Goal: Task Accomplishment & Management: Complete application form

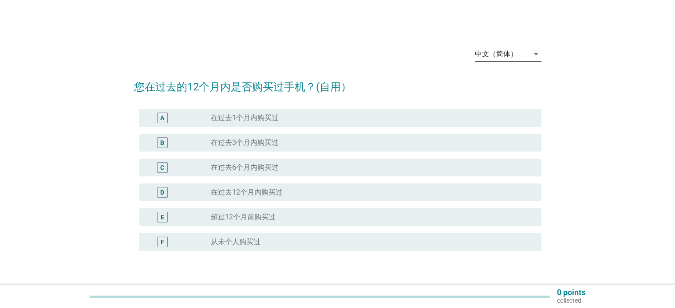
click at [511, 51] on div "中文（简体）" at bounding box center [496, 54] width 43 height 8
click at [516, 79] on div "Bahasa Melayu" at bounding box center [507, 82] width 52 height 11
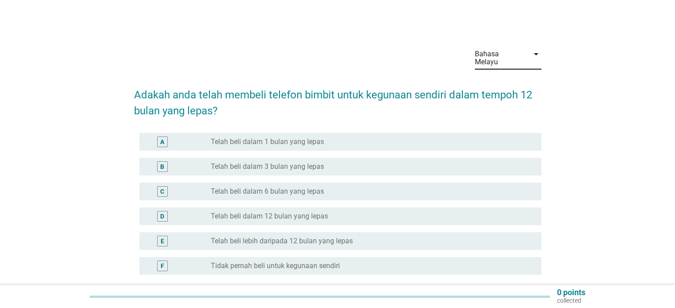
click at [244, 212] on label "Telah beli dalam 12 bulan yang lepas" at bounding box center [269, 216] width 117 height 9
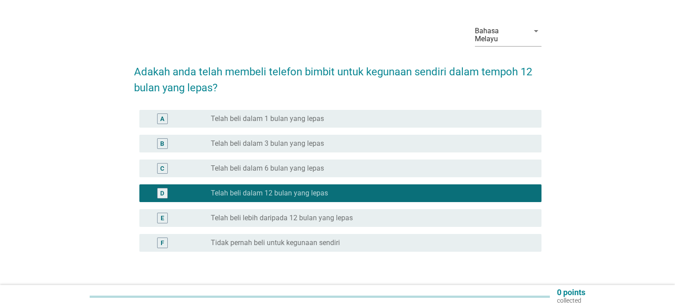
scroll to position [44, 0]
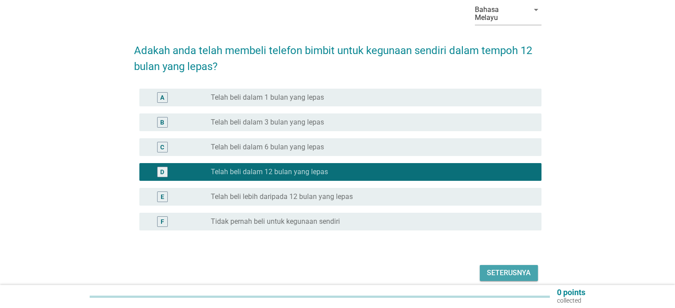
click at [516, 268] on div "Seterusnya" at bounding box center [509, 273] width 44 height 11
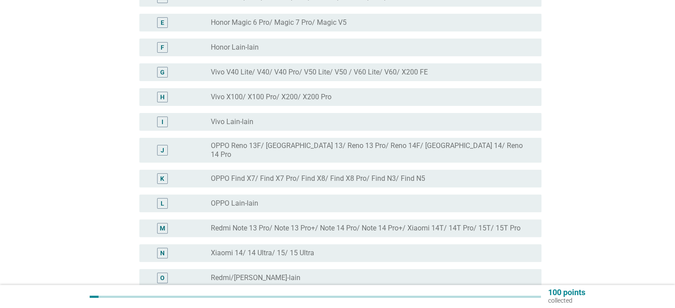
scroll to position [218, 0]
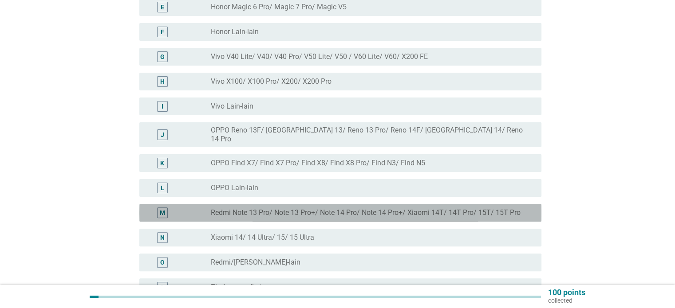
click at [269, 209] on label "Redmi Note 13 Pro/ Note 13 Pro+/ Note 14 Pro/ Note 14 Pro+/ Xiaomi 14T/ 14T Pro…" at bounding box center [366, 213] width 310 height 9
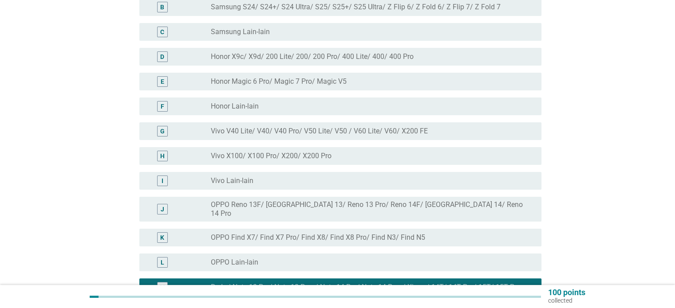
scroll to position [130, 0]
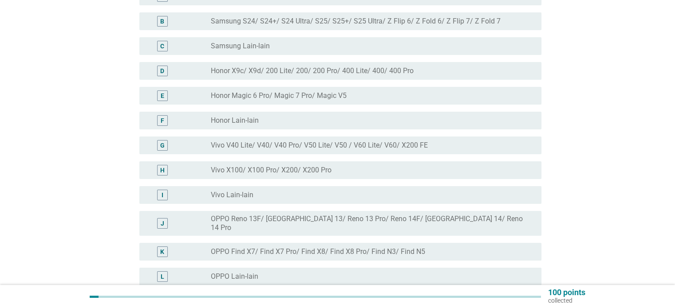
click at [285, 17] on label "Samsung S24/ S24+/ S24 Ultra/ S25/ S25+/ S25 Ultra/ Z Flip 6/ Z Fold 6/ Z Flip …" at bounding box center [356, 21] width 290 height 9
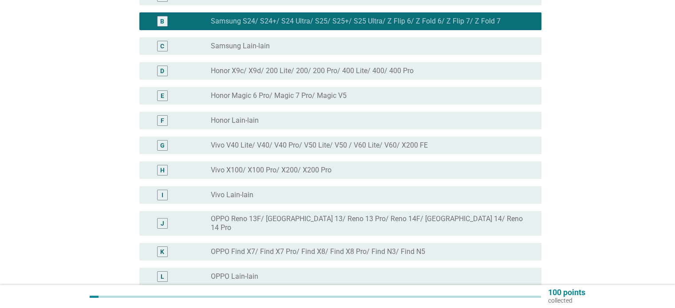
scroll to position [174, 0]
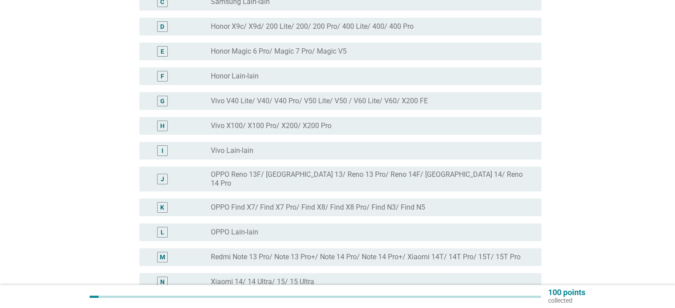
click at [262, 248] on div "M radio_button_unchecked Redmi Note 13 Pro/ Note 13 Pro+/ Note 14 Pro/ Note 14 …" at bounding box center [340, 257] width 402 height 18
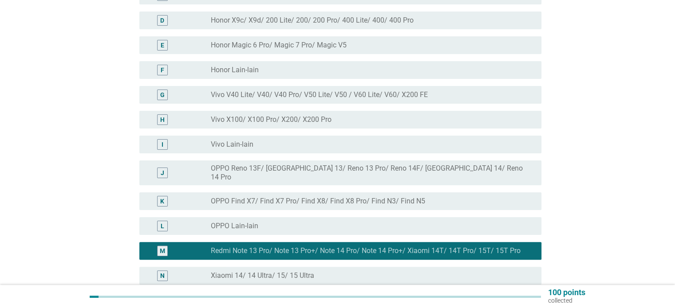
scroll to position [263, 0]
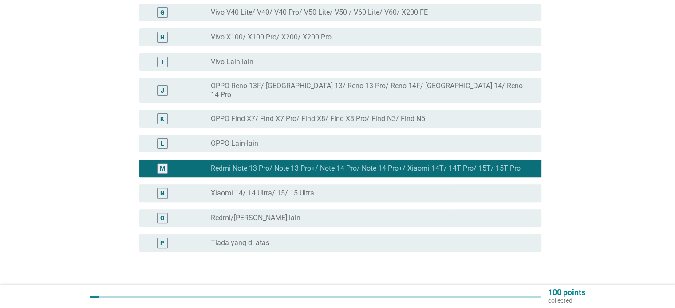
click at [525, 289] on div "Seterusnya" at bounding box center [509, 294] width 44 height 11
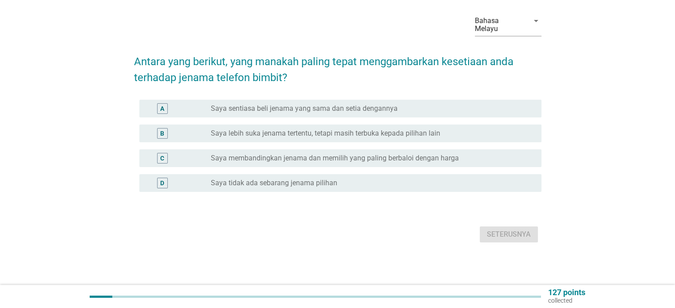
scroll to position [0, 0]
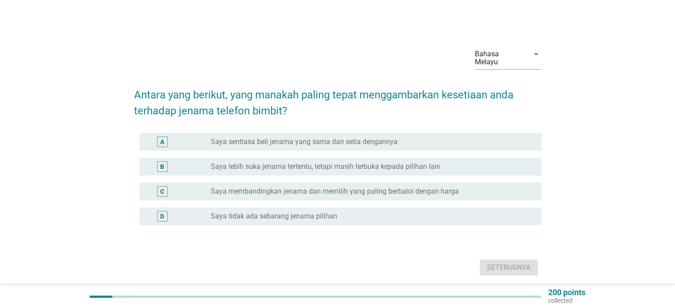
click at [292, 162] on label "Saya lebih suka jenama tertentu, tetapi masih terbuka kepada pilihan lain" at bounding box center [325, 166] width 229 height 9
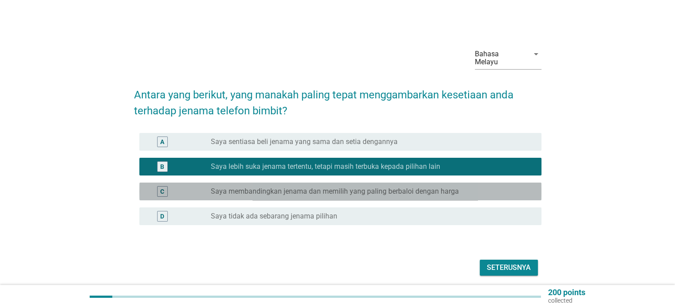
click at [293, 183] on div "C radio_button_unchecked Saya membandingkan jenama dan memilih yang paling berb…" at bounding box center [340, 192] width 402 height 18
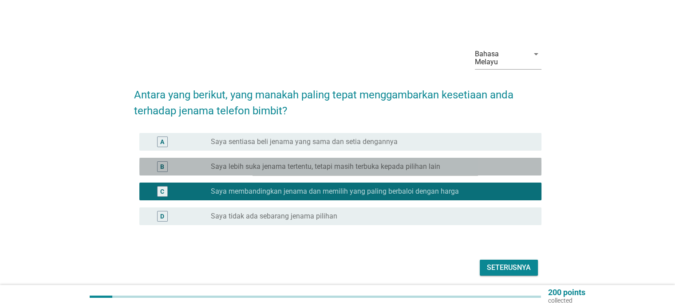
click at [295, 162] on label "Saya lebih suka jenama tertentu, tetapi masih terbuka kepada pilihan lain" at bounding box center [325, 166] width 229 height 9
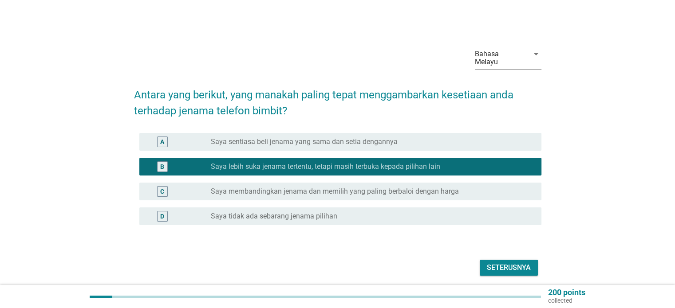
click at [490, 263] on div "Seterusnya" at bounding box center [509, 268] width 44 height 11
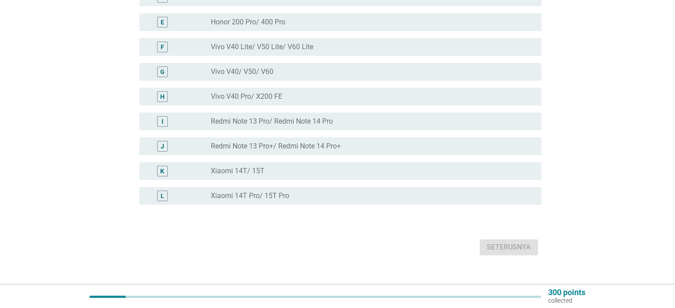
scroll to position [208, 0]
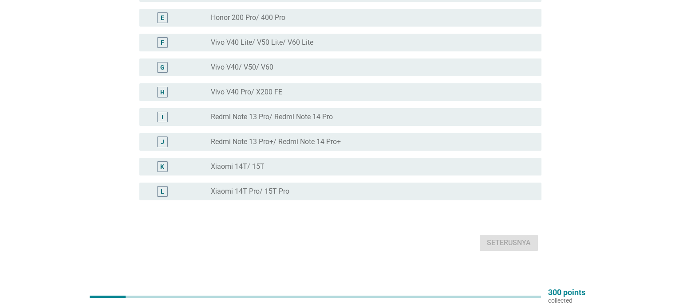
click at [334, 137] on div "radio_button_unchecked Redmi Note 13 Pro+/ Redmi Note 14 Pro+" at bounding box center [372, 142] width 323 height 11
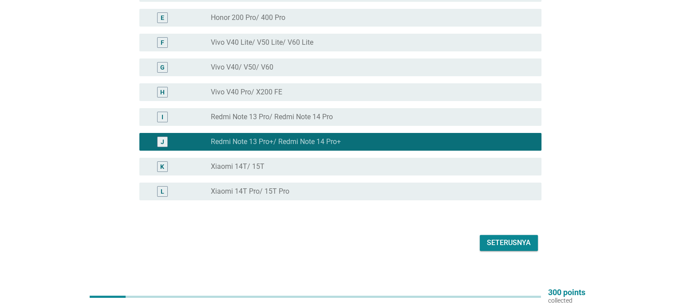
click at [496, 243] on div "Seterusnya" at bounding box center [337, 242] width 407 height 21
click at [499, 238] on div "Seterusnya" at bounding box center [509, 243] width 44 height 11
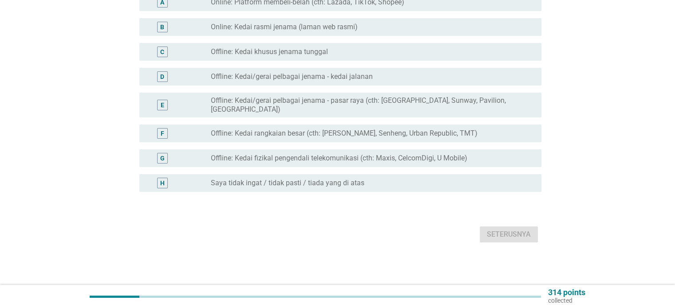
scroll to position [0, 0]
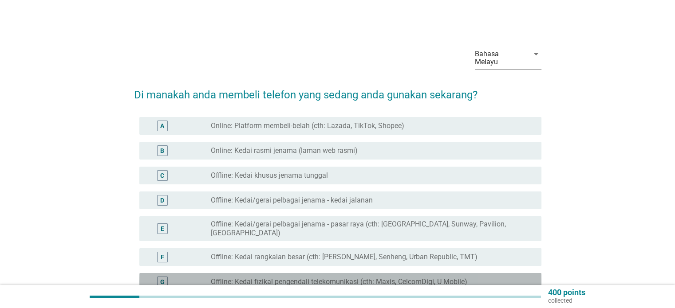
click at [336, 278] on label "Offline: Kedai fizikal pengendali telekomunikasi (cth: Maxis, CelcomDigi, U Mob…" at bounding box center [339, 282] width 256 height 9
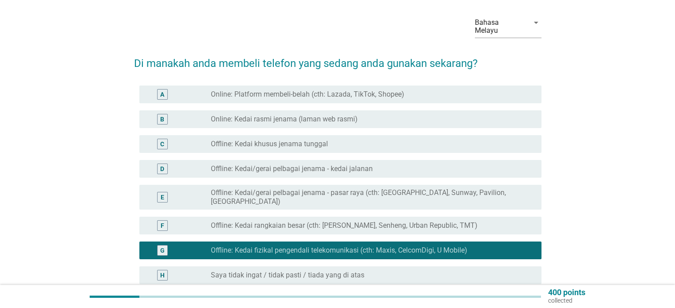
scroll to position [89, 0]
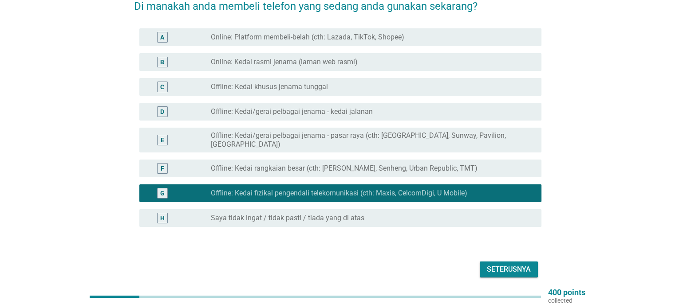
click at [481, 262] on button "Seterusnya" at bounding box center [509, 270] width 58 height 16
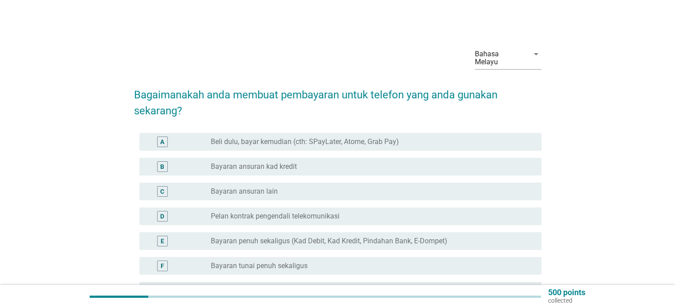
click at [311, 162] on div "radio_button_unchecked Bayaran ansuran kad kredit" at bounding box center [369, 166] width 316 height 9
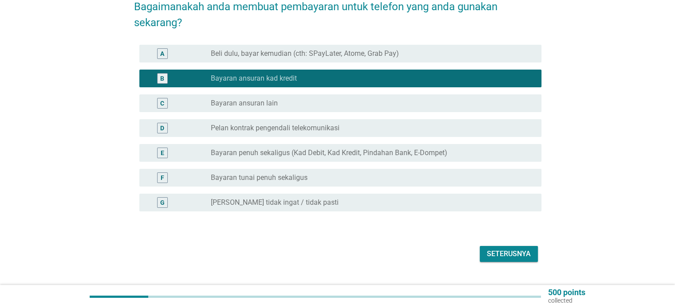
scroll to position [89, 0]
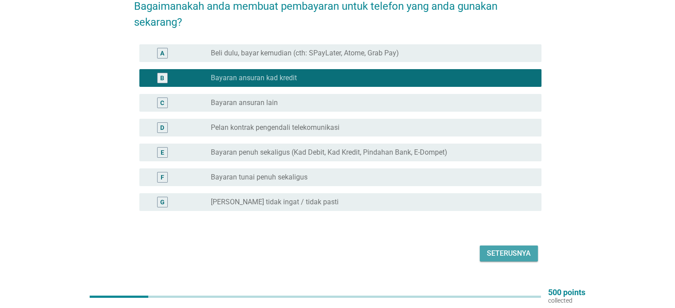
click at [500, 248] on div "Seterusnya" at bounding box center [509, 253] width 44 height 11
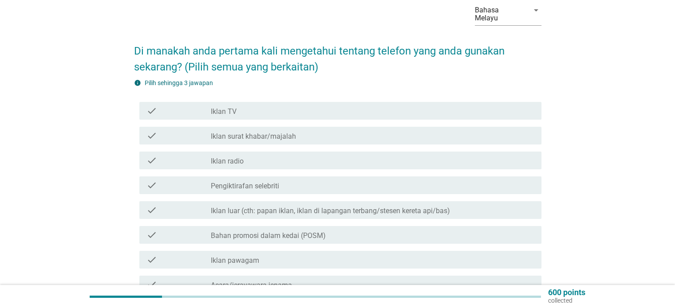
scroll to position [44, 0]
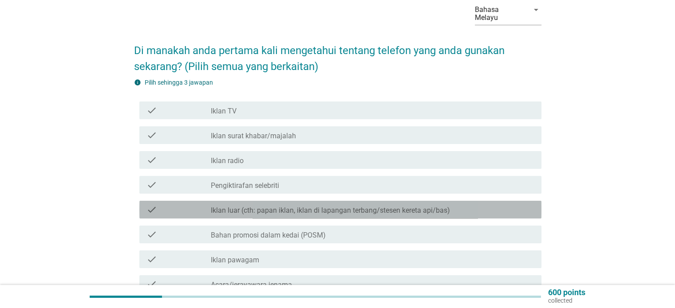
click at [301, 201] on div "check check_box_outline_blank Iklan luar (cth: papan iklan, iklan di lapangan t…" at bounding box center [340, 210] width 402 height 18
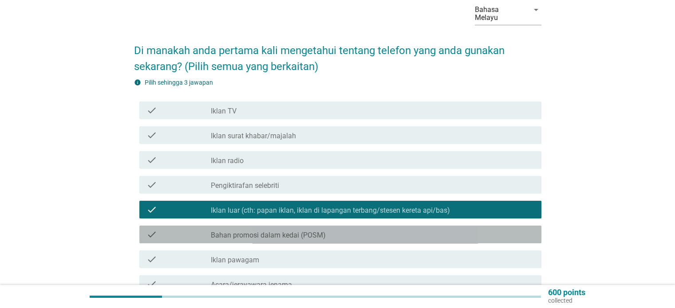
drag, startPoint x: 301, startPoint y: 193, endPoint x: 272, endPoint y: 230, distance: 47.3
click at [272, 231] on label "Bahan promosi dalam kedai (POSM)" at bounding box center [268, 235] width 115 height 9
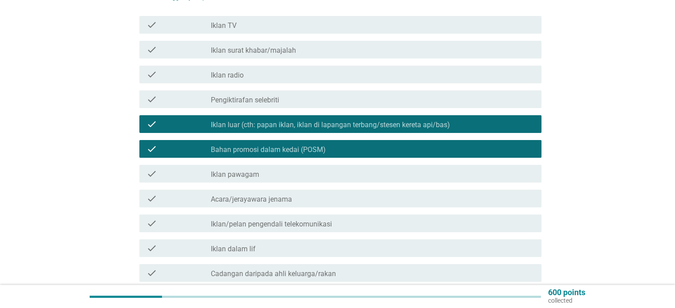
scroll to position [133, 0]
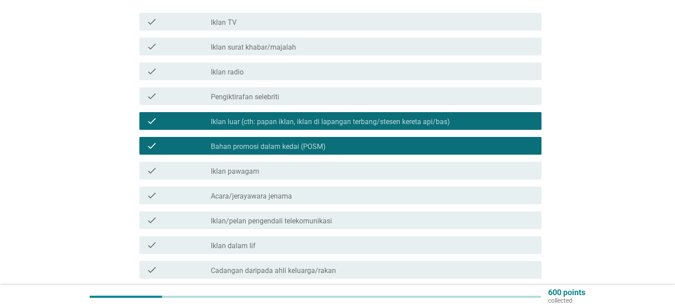
click at [315, 217] on label "Iklan/pelan pengendali telekomunikasi" at bounding box center [271, 221] width 121 height 9
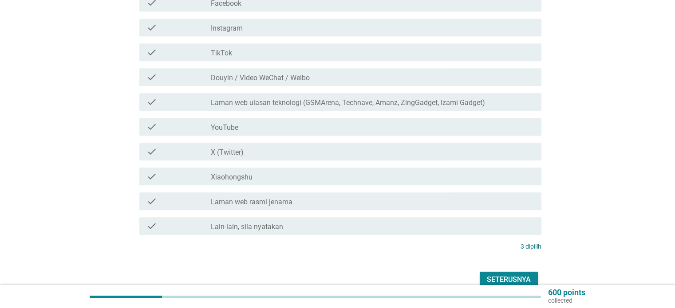
scroll to position [512, 0]
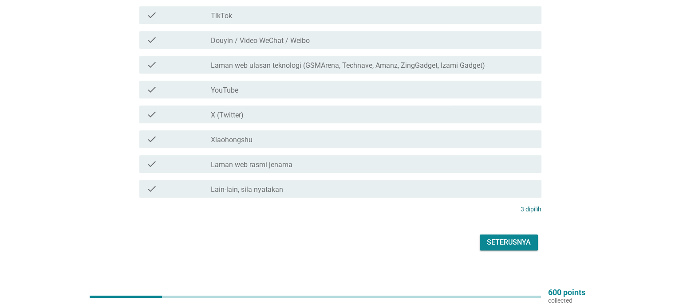
click at [516, 232] on div "Seterusnya" at bounding box center [337, 242] width 407 height 21
click at [515, 237] on div "Seterusnya" at bounding box center [509, 242] width 44 height 11
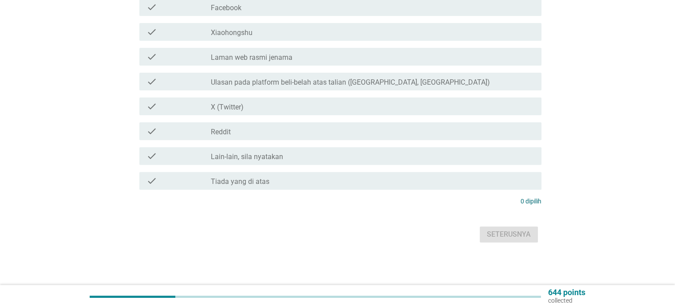
scroll to position [0, 0]
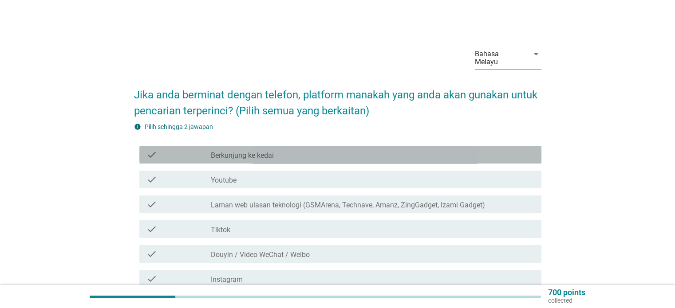
click at [245, 151] on label "Berkunjung ke kedai" at bounding box center [242, 155] width 63 height 9
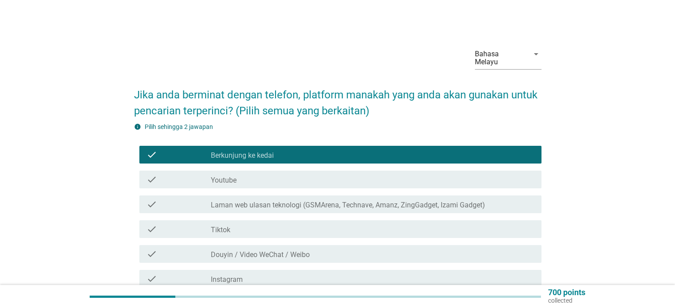
click at [238, 225] on div "check_box_outline_blank Tiktok" at bounding box center [372, 229] width 323 height 11
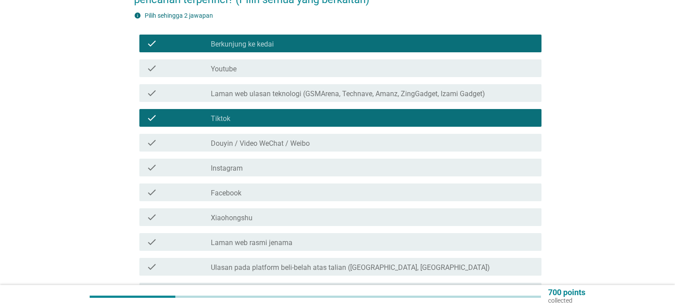
scroll to position [133, 0]
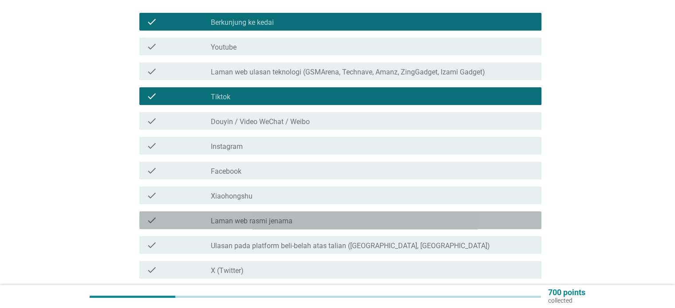
click at [344, 215] on div "check_box_outline_blank Laman web rasmi jenama" at bounding box center [372, 220] width 323 height 11
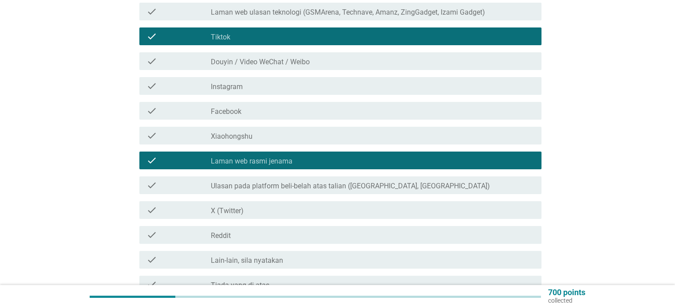
scroll to position [222, 0]
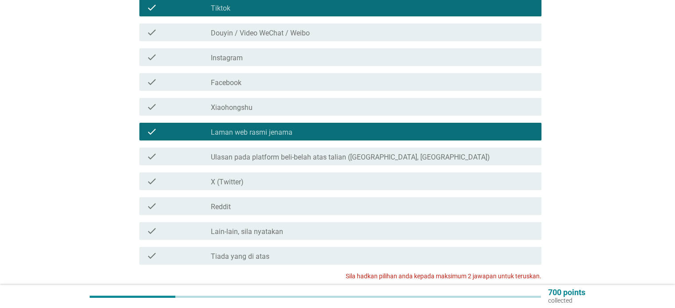
click at [341, 153] on label "Ulasan pada platform beli-belah atas talian ([GEOGRAPHIC_DATA], [GEOGRAPHIC_DAT…" at bounding box center [350, 157] width 279 height 9
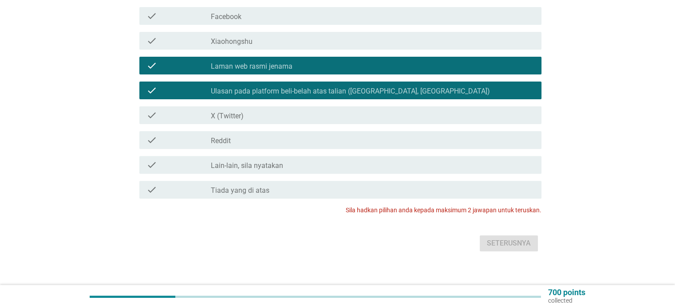
scroll to position [289, 0]
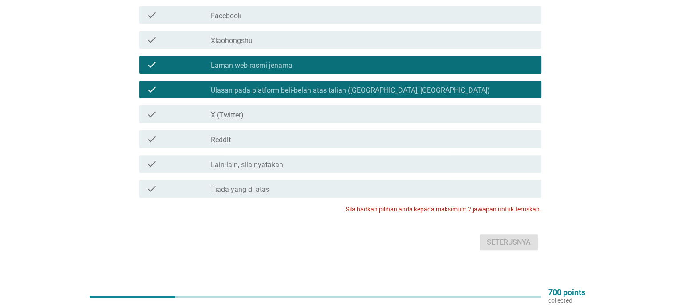
click at [508, 233] on div "Seterusnya" at bounding box center [337, 242] width 407 height 21
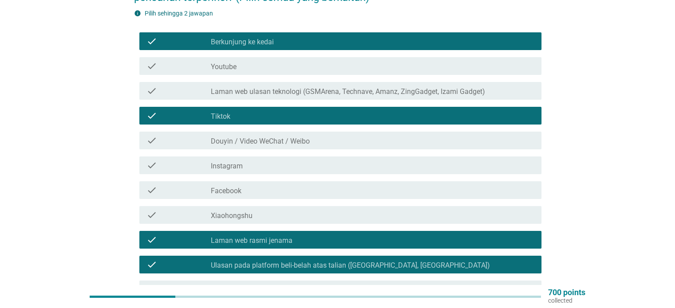
scroll to position [111, 0]
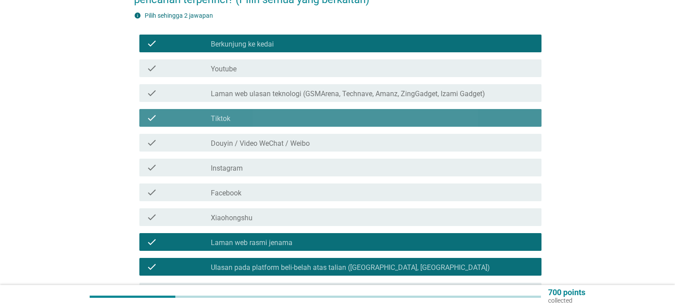
click at [215, 109] on div "check check_box_outline_blank Tiktok" at bounding box center [340, 118] width 402 height 18
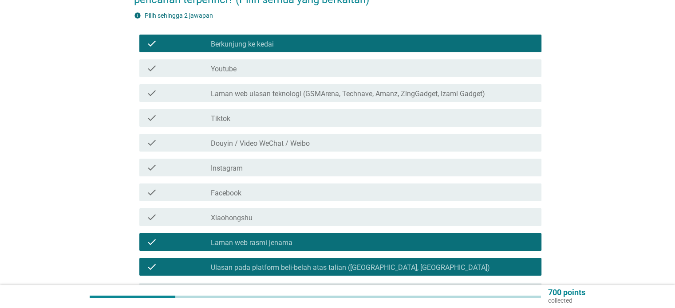
drag, startPoint x: 227, startPoint y: 28, endPoint x: 225, endPoint y: 35, distance: 6.9
click at [227, 35] on div "check check_box Berkunjung ke kedai" at bounding box center [340, 44] width 402 height 18
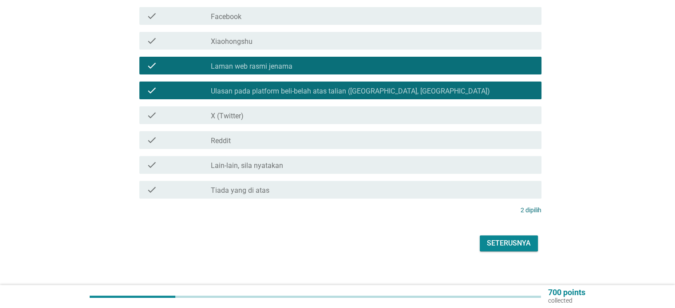
scroll to position [289, 0]
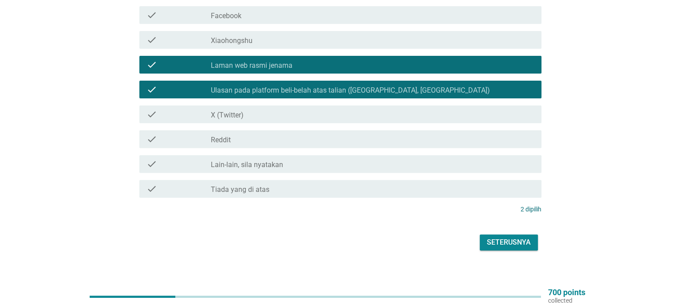
click at [525, 239] on div "Seterusnya" at bounding box center [509, 242] width 44 height 11
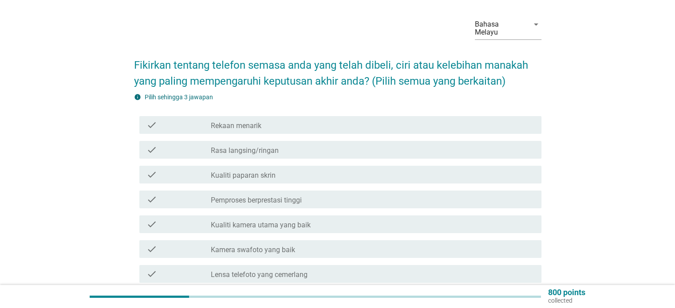
scroll to position [44, 0]
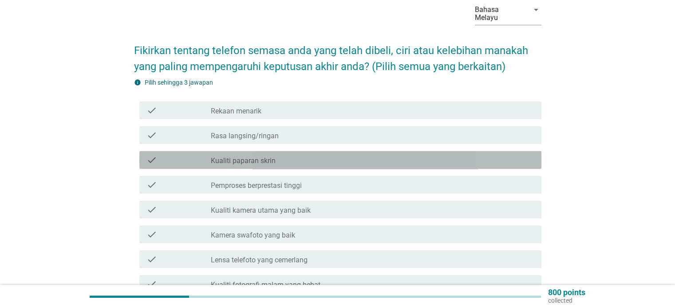
click at [262, 157] on label "Kualiti paparan skrin" at bounding box center [243, 161] width 65 height 9
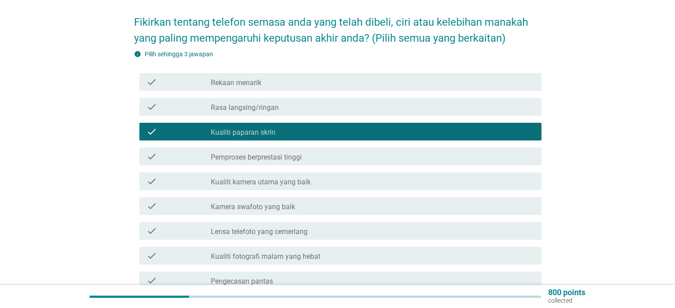
scroll to position [89, 0]
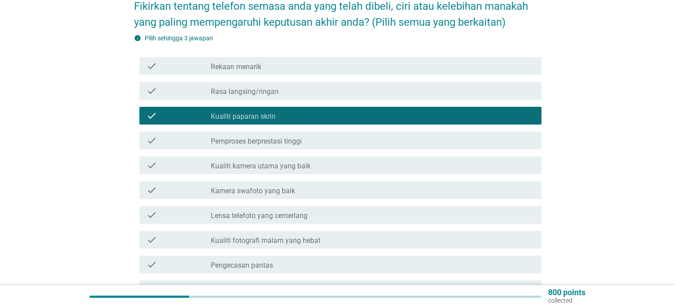
click at [268, 157] on div "check check_box_outline_blank Kualiti kamera utama yang baik" at bounding box center [340, 166] width 402 height 18
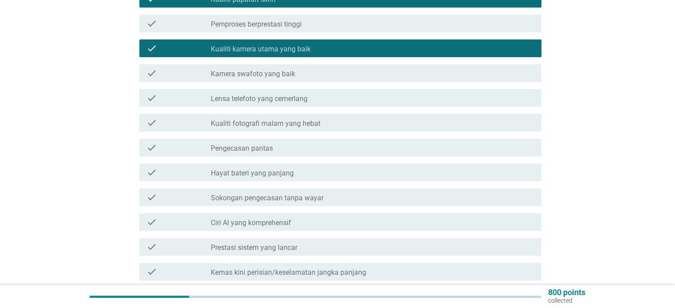
scroll to position [222, 0]
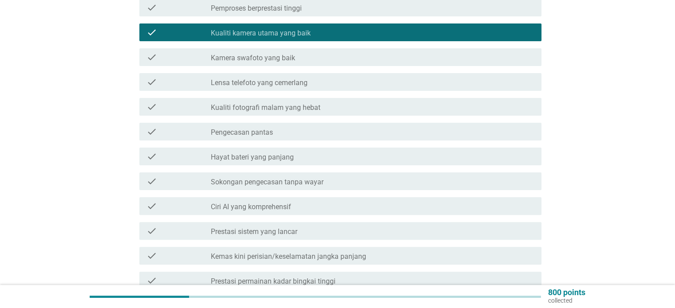
click at [279, 228] on label "Prestasi sistem yang lancar" at bounding box center [254, 232] width 87 height 9
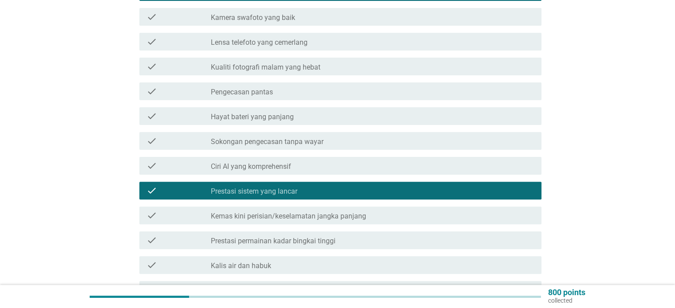
scroll to position [311, 0]
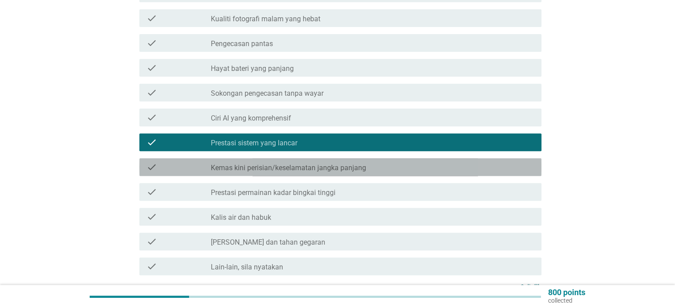
click at [296, 162] on div "check_box_outline_blank Kemas kini perisian/keselamatan jangka panjang" at bounding box center [372, 167] width 323 height 11
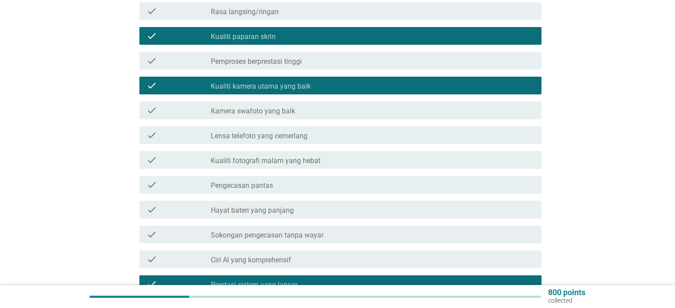
scroll to position [78, 0]
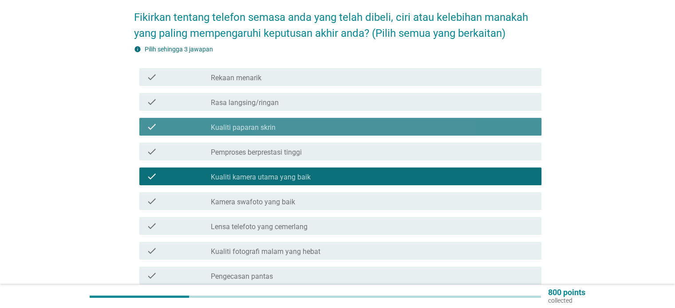
click at [307, 118] on div "check check_box Kualiti paparan skrin" at bounding box center [340, 127] width 402 height 18
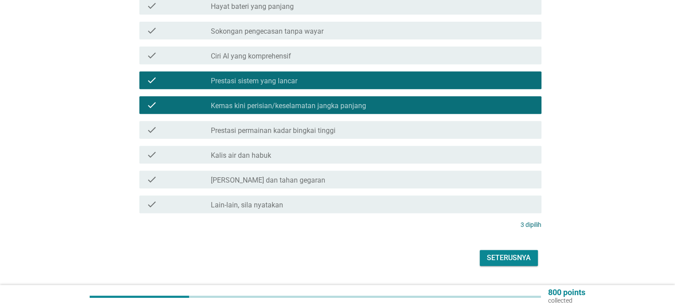
scroll to position [388, 0]
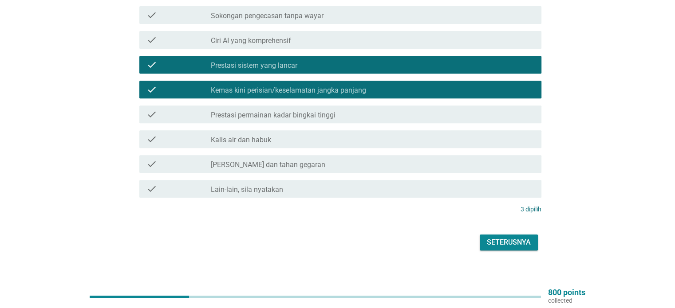
click at [511, 232] on div "Seterusnya" at bounding box center [337, 242] width 407 height 21
click at [511, 235] on button "Seterusnya" at bounding box center [509, 243] width 58 height 16
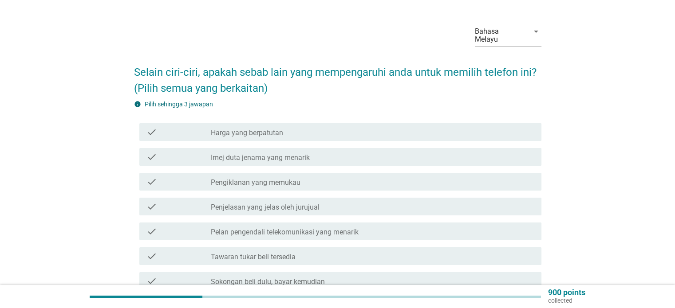
scroll to position [44, 0]
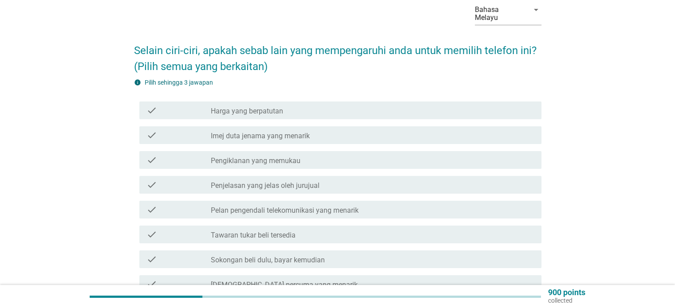
click at [292, 105] on div "check_box_outline_blank Harga yang berpatutan" at bounding box center [372, 110] width 323 height 11
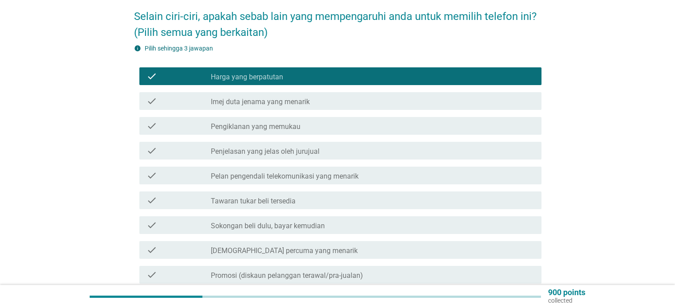
scroll to position [89, 0]
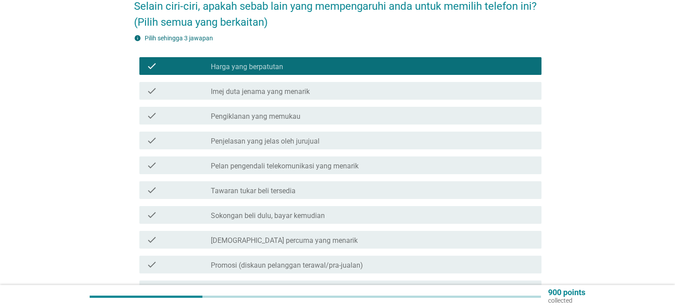
click at [313, 210] on div "check_box_outline_blank Sokongan beli dulu, bayar kemudian" at bounding box center [372, 215] width 323 height 11
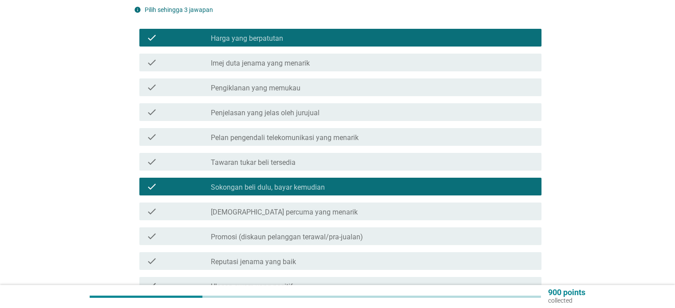
scroll to position [133, 0]
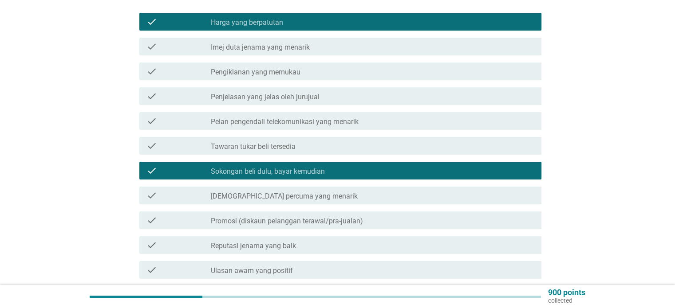
click at [284, 267] on label "Ulasan awam yang positif" at bounding box center [252, 271] width 82 height 9
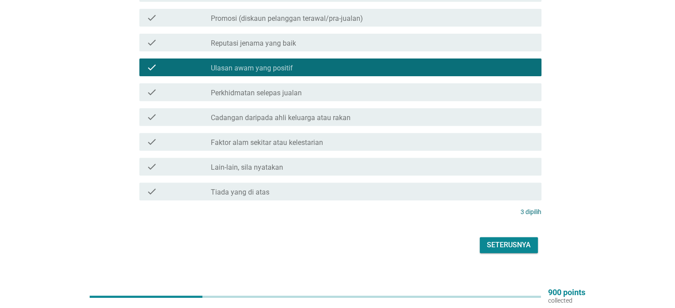
scroll to position [339, 0]
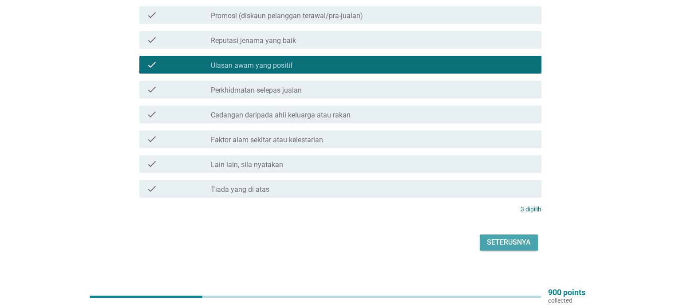
click at [503, 237] on div "Seterusnya" at bounding box center [509, 242] width 44 height 11
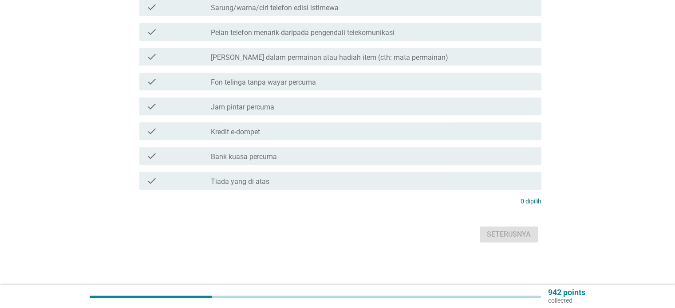
scroll to position [0, 0]
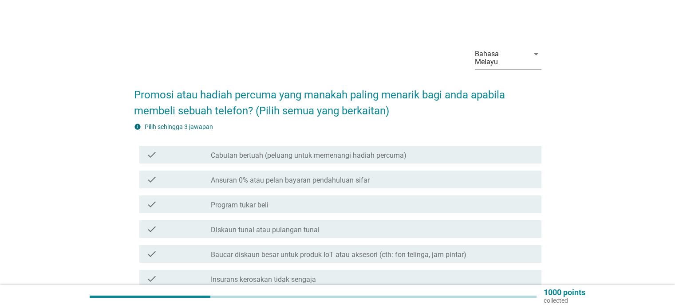
click at [319, 224] on div "check_box_outline_blank Diskaun tunai atau pulangan tunai" at bounding box center [372, 229] width 323 height 11
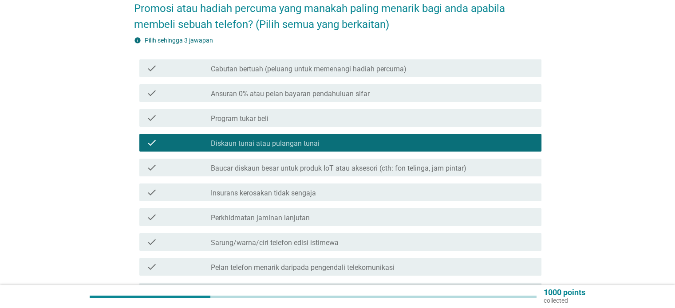
scroll to position [89, 0]
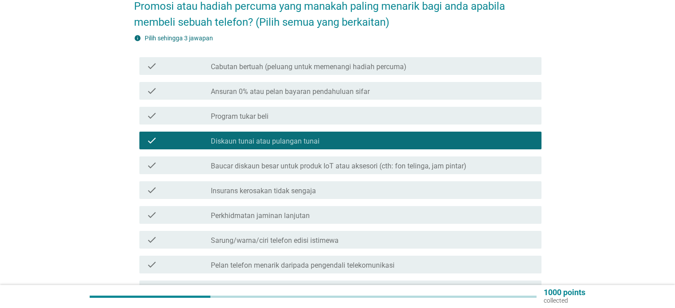
click at [376, 165] on div "check check_box_outline_blank Baucar diskaun besar untuk produk IoT atau akseso…" at bounding box center [340, 166] width 402 height 18
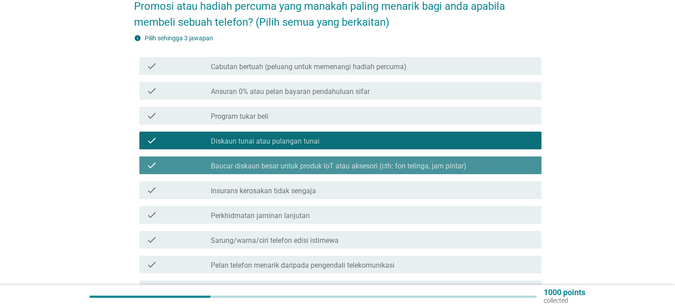
click at [378, 162] on label "Baucar diskaun besar untuk produk IoT atau aksesori (cth: fon telinga, jam pint…" at bounding box center [339, 166] width 256 height 9
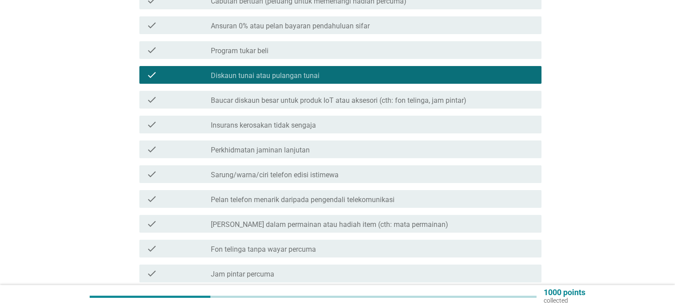
scroll to position [177, 0]
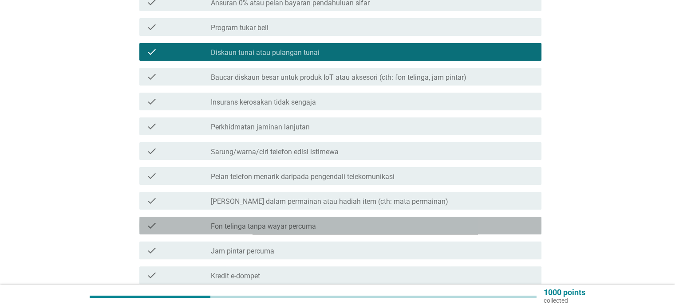
click at [291, 222] on label "Fon telinga tanpa wayar percuma" at bounding box center [263, 226] width 105 height 9
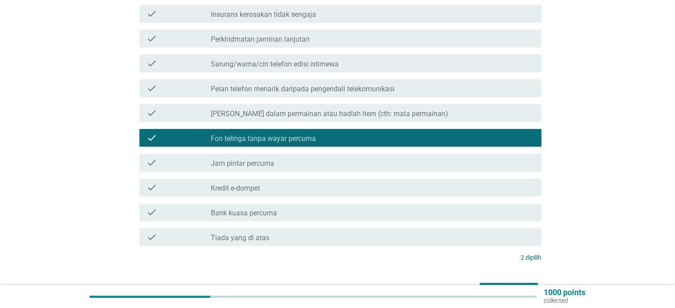
scroll to position [266, 0]
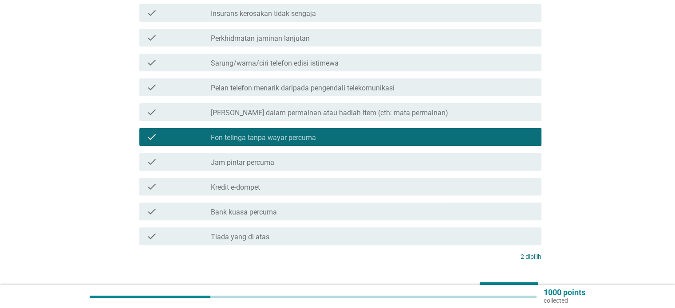
click at [299, 157] on div "check_box_outline_blank Jam pintar percuma" at bounding box center [372, 162] width 323 height 11
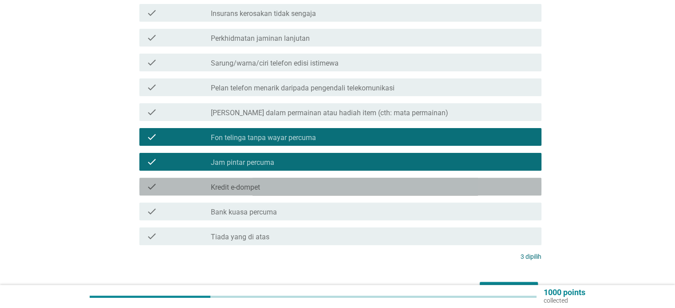
click at [296, 181] on div "check_box_outline_blank Kredit e-dompet" at bounding box center [372, 186] width 323 height 11
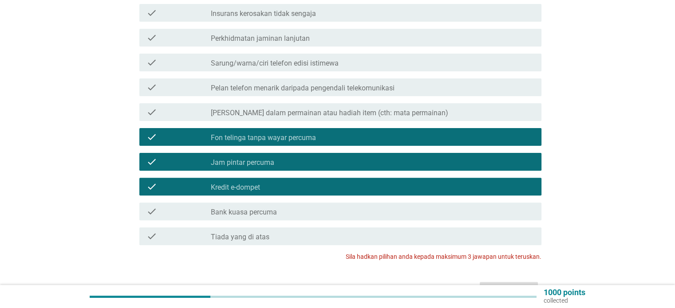
click at [299, 157] on div "check_box_outline_blank Jam pintar percuma" at bounding box center [372, 162] width 323 height 11
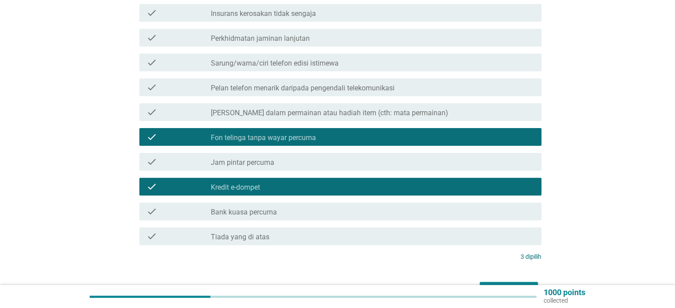
click at [307, 153] on div "check check_box_outline_blank Jam pintar percuma" at bounding box center [340, 162] width 402 height 18
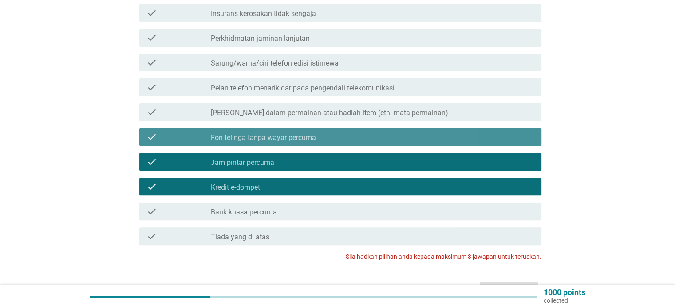
click at [314, 134] on label "Fon telinga tanpa wayar percuma" at bounding box center [263, 138] width 105 height 9
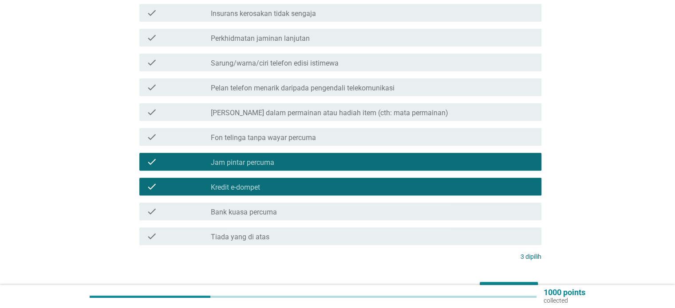
scroll to position [311, 0]
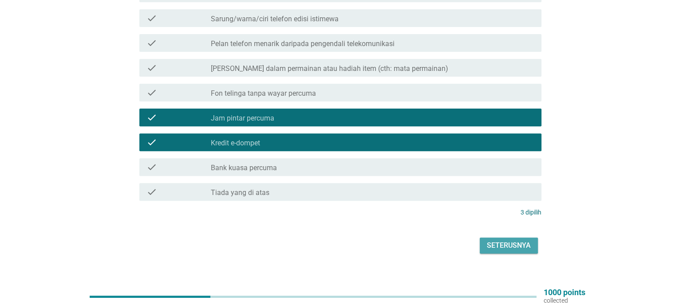
click at [525, 244] on button "Seterusnya" at bounding box center [509, 246] width 58 height 16
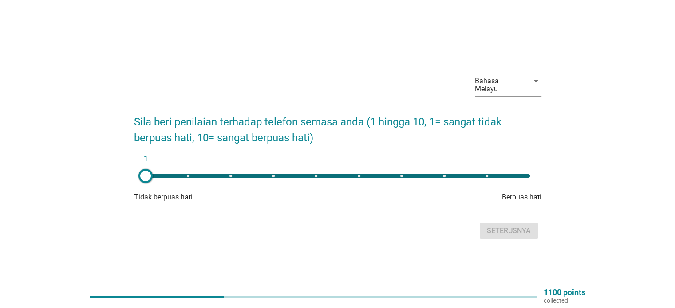
drag, startPoint x: 217, startPoint y: 172, endPoint x: 353, endPoint y: 169, distance: 136.2
click at [353, 169] on div "1" at bounding box center [337, 176] width 398 height 18
type input "9"
drag, startPoint x: 361, startPoint y: 173, endPoint x: 480, endPoint y: 170, distance: 119.0
click at [480, 170] on div at bounding box center [480, 176] width 14 height 14
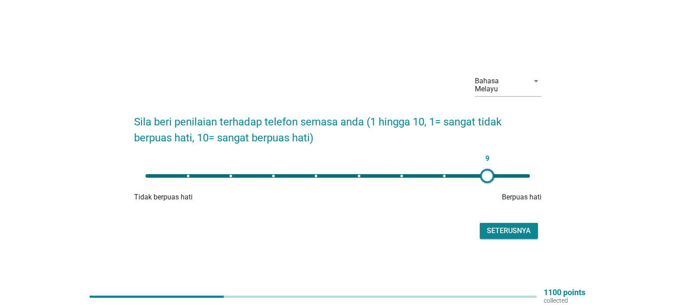
click at [513, 236] on div "Seterusnya" at bounding box center [337, 231] width 407 height 21
click at [513, 231] on div "Seterusnya" at bounding box center [509, 231] width 44 height 11
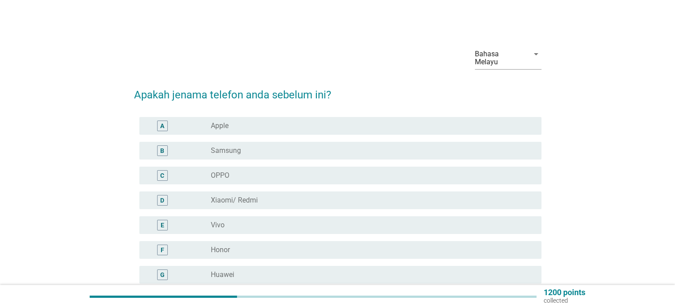
click at [272, 122] on div "radio_button_unchecked Apple" at bounding box center [369, 126] width 316 height 9
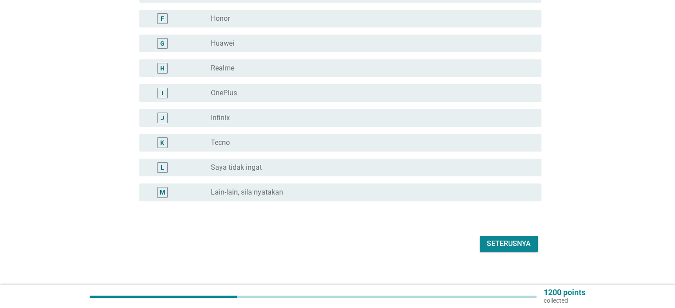
scroll to position [232, 0]
click at [514, 238] on div "Seterusnya" at bounding box center [509, 243] width 44 height 11
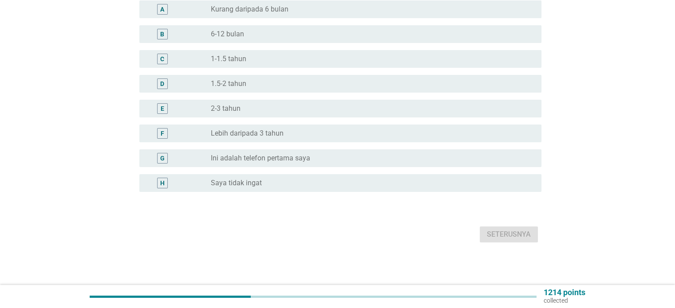
scroll to position [0, 0]
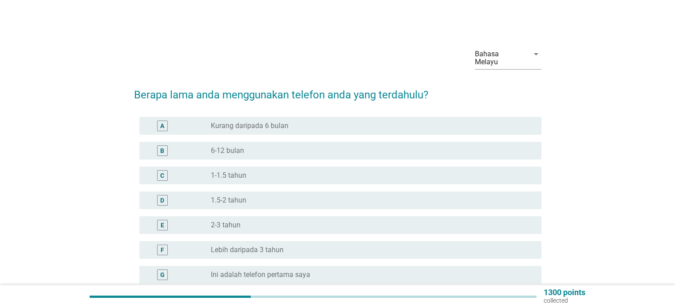
click at [234, 221] on label "2-3 tahun" at bounding box center [226, 225] width 30 height 9
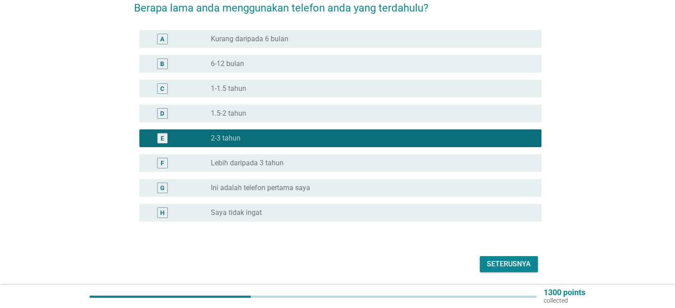
scroll to position [108, 0]
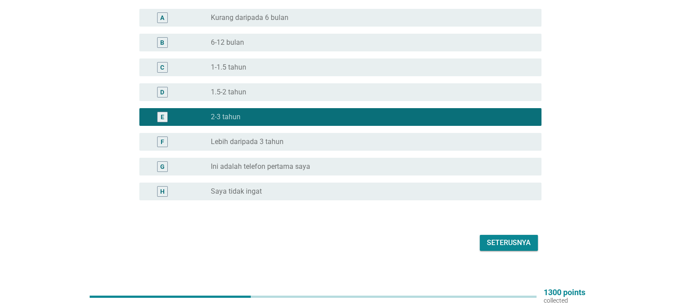
click at [513, 238] on div "Seterusnya" at bounding box center [509, 243] width 44 height 11
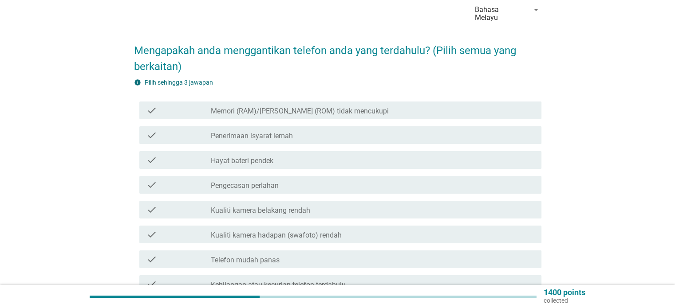
scroll to position [89, 0]
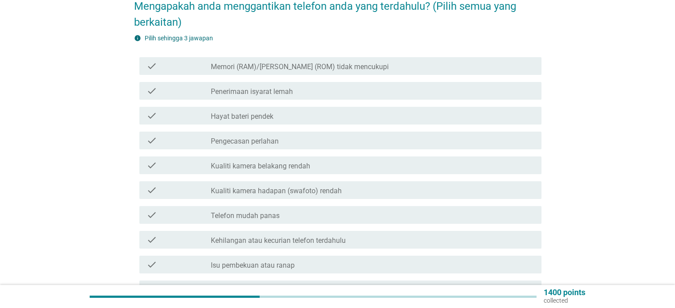
click at [328, 210] on div "check_box_outline_blank Telefon mudah panas" at bounding box center [372, 215] width 323 height 11
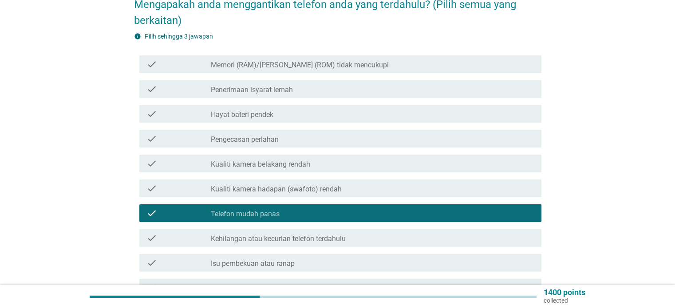
scroll to position [177, 0]
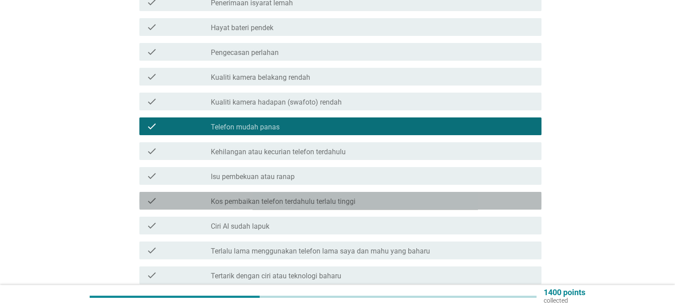
click at [353, 197] on label "Kos pembaikan telefon terdahulu terlalu tinggi" at bounding box center [283, 201] width 145 height 9
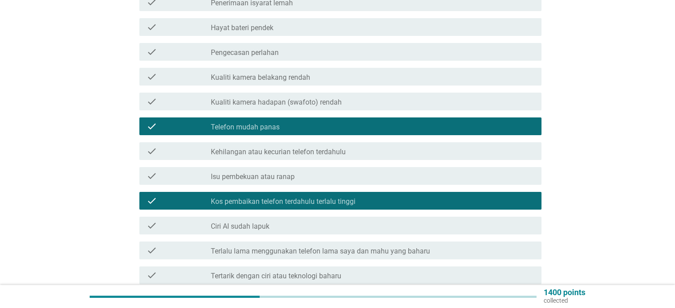
click at [404, 247] on label "Terlalu lama menggunakan telefon lama saya dan mahu yang baharu" at bounding box center [320, 251] width 219 height 9
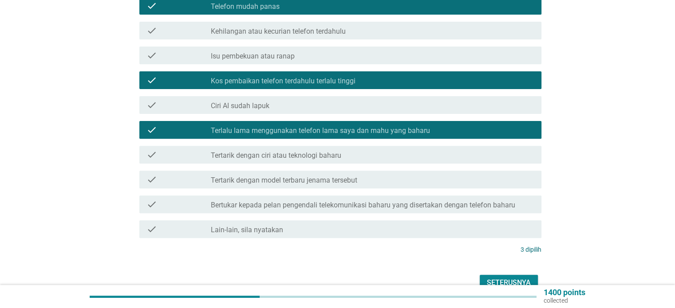
scroll to position [311, 0]
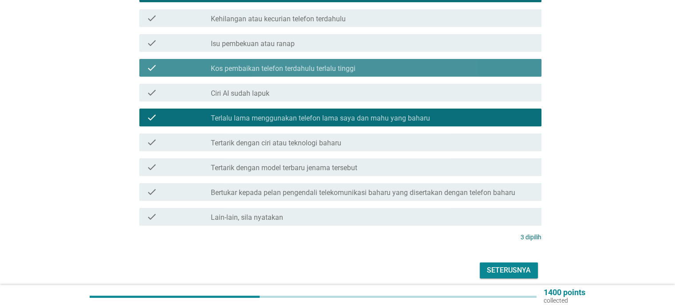
click at [285, 64] on label "Kos pembaikan telefon terdahulu terlalu tinggi" at bounding box center [283, 68] width 145 height 9
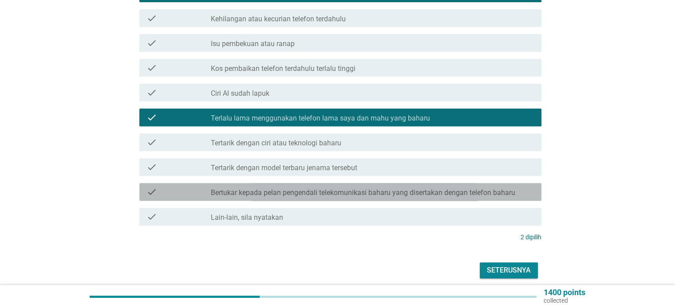
click at [306, 189] on label "Bertukar kepada pelan pengendali telekomunikasi baharu yang disertakan dengan t…" at bounding box center [363, 193] width 304 height 9
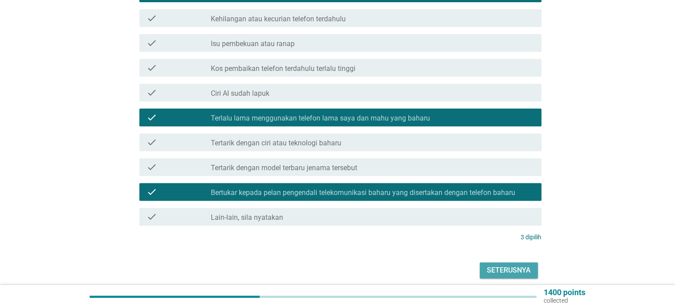
click at [536, 263] on button "Seterusnya" at bounding box center [509, 271] width 58 height 16
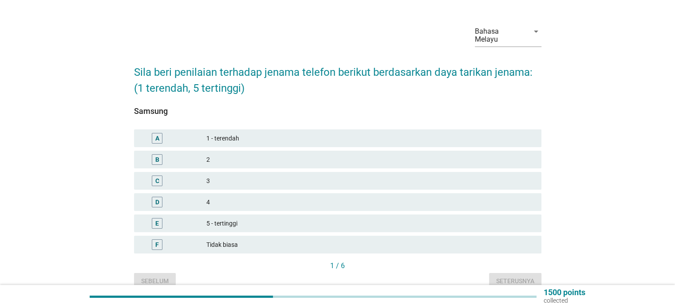
scroll to position [44, 0]
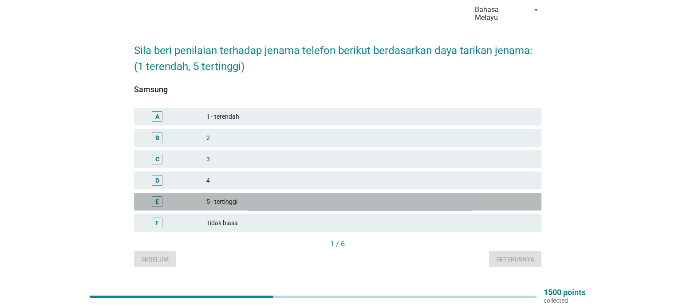
click at [225, 197] on div "5 - tertinggi" at bounding box center [369, 202] width 327 height 11
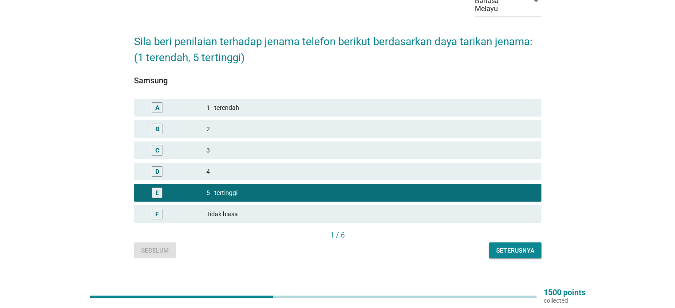
scroll to position [59, 0]
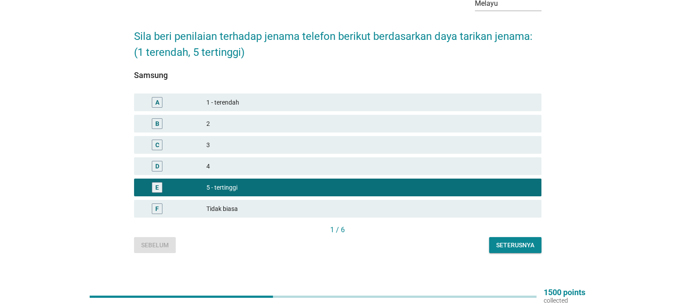
click at [532, 241] on div "Seterusnya" at bounding box center [515, 245] width 38 height 9
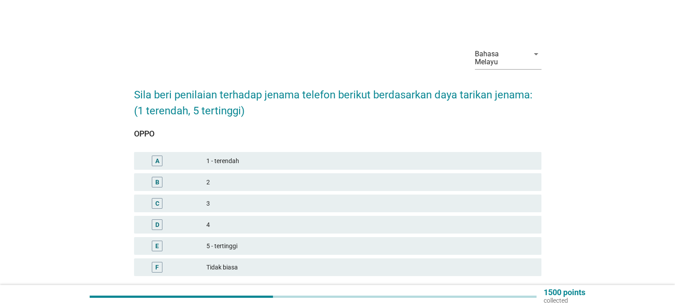
scroll to position [44, 0]
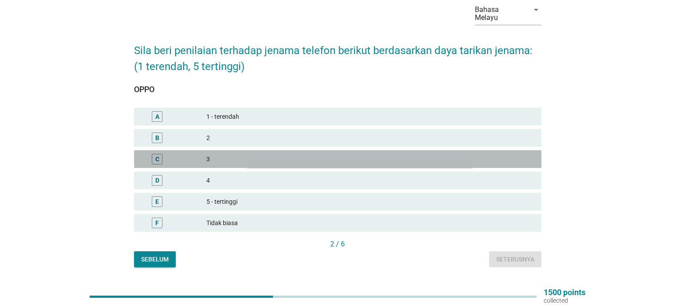
click at [194, 154] on div "C" at bounding box center [174, 159] width 66 height 11
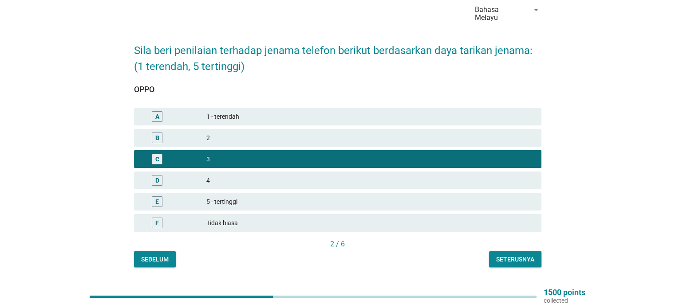
click at [215, 180] on div "D 4" at bounding box center [337, 181] width 407 height 18
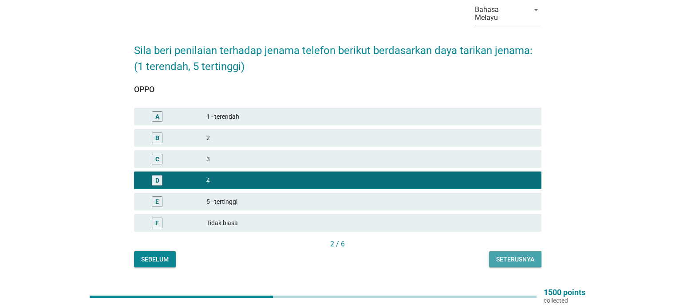
click at [527, 255] on div "Seterusnya" at bounding box center [515, 259] width 38 height 9
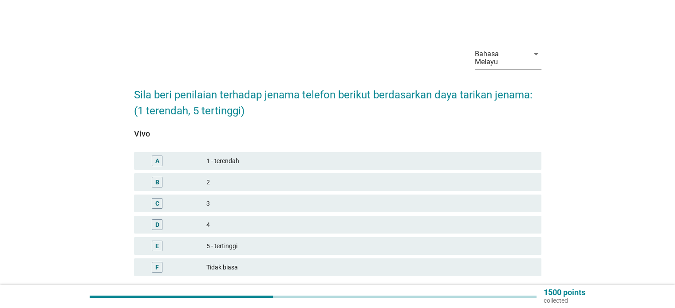
drag, startPoint x: 209, startPoint y: 212, endPoint x: 216, endPoint y: 212, distance: 6.7
click at [209, 220] on div "4" at bounding box center [369, 225] width 327 height 11
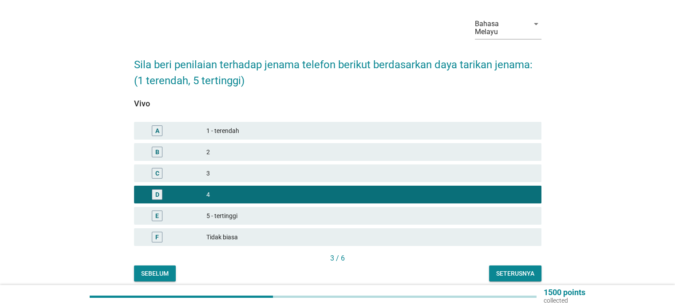
scroll to position [44, 0]
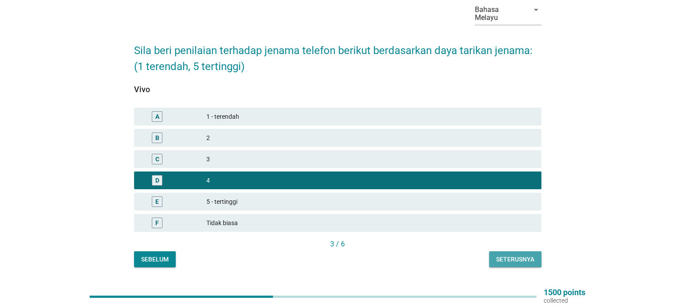
click at [490, 252] on button "Seterusnya" at bounding box center [515, 260] width 52 height 16
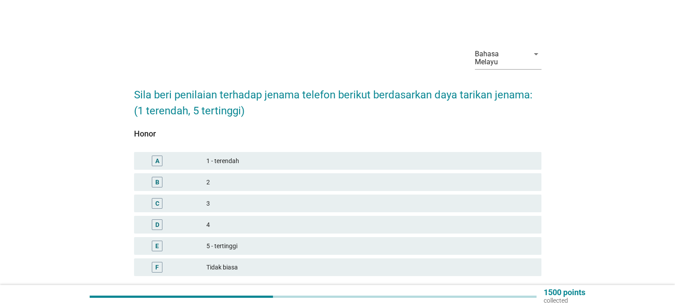
click at [233, 199] on div "3" at bounding box center [369, 203] width 327 height 11
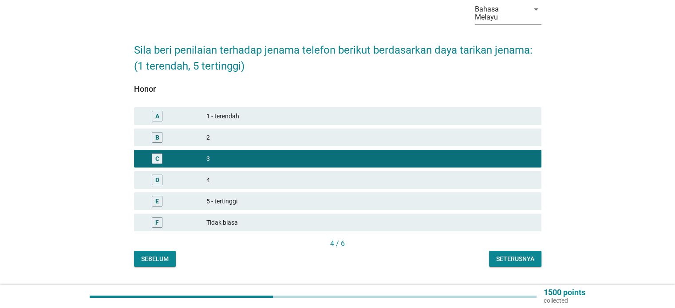
scroll to position [59, 0]
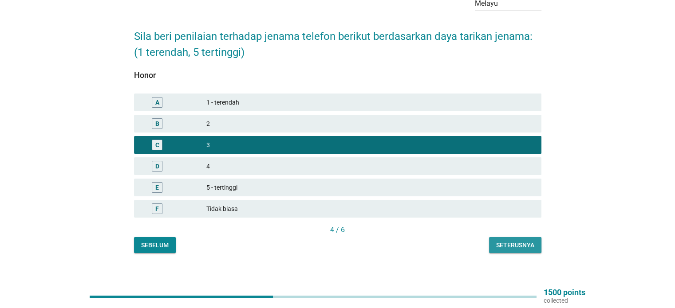
click at [522, 241] on div "Seterusnya" at bounding box center [515, 245] width 38 height 9
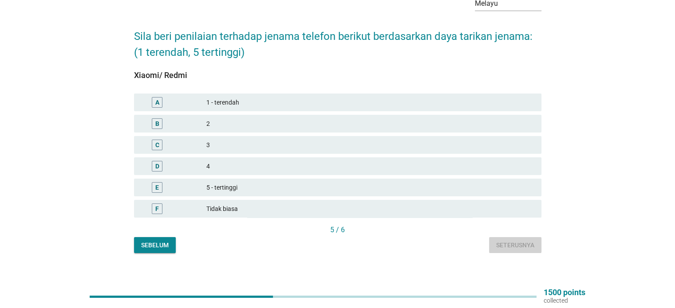
scroll to position [0, 0]
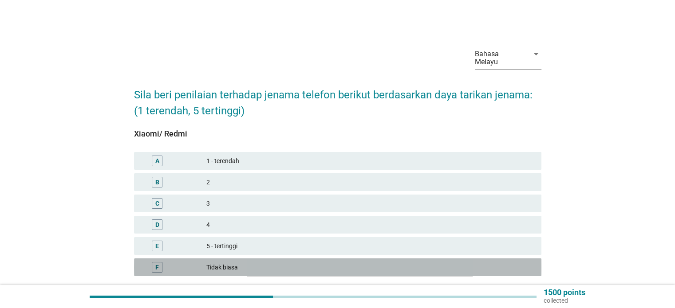
click at [188, 262] on div "F" at bounding box center [174, 267] width 66 height 11
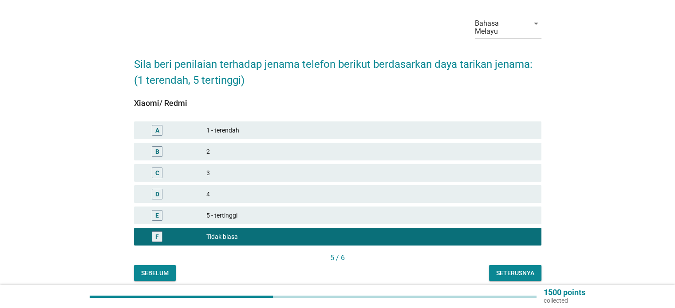
scroll to position [59, 0]
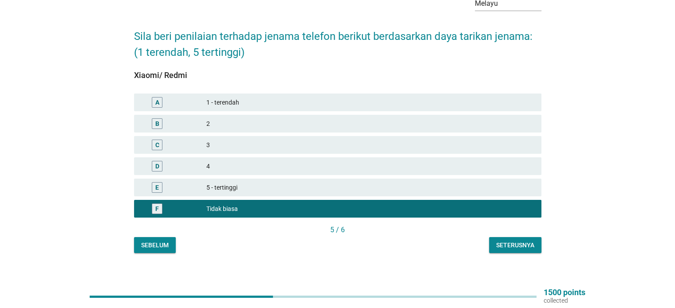
click at [516, 241] on div "Seterusnya" at bounding box center [515, 245] width 38 height 9
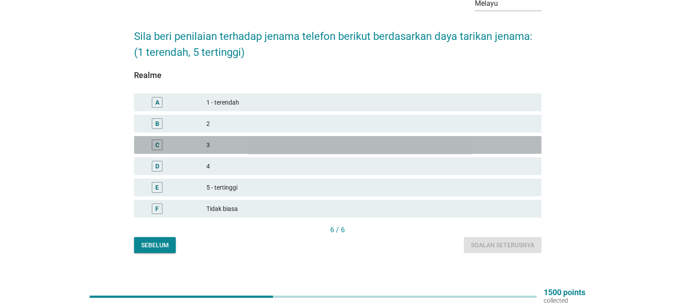
click at [251, 142] on div "C 3" at bounding box center [337, 145] width 407 height 18
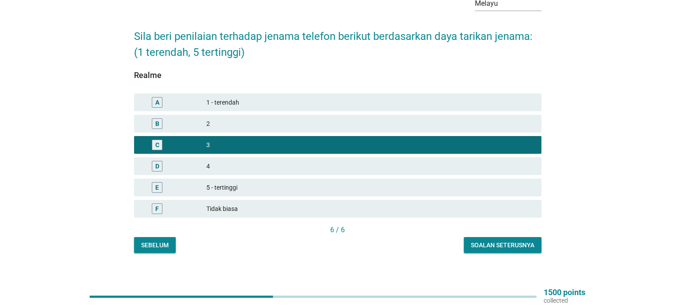
click at [280, 162] on div "4" at bounding box center [369, 166] width 327 height 11
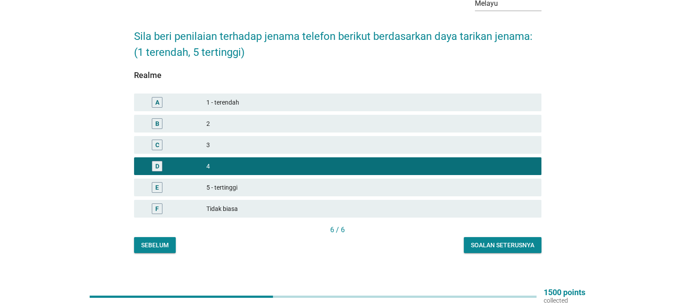
click at [498, 241] on div "Soalan seterusnya" at bounding box center [502, 245] width 63 height 9
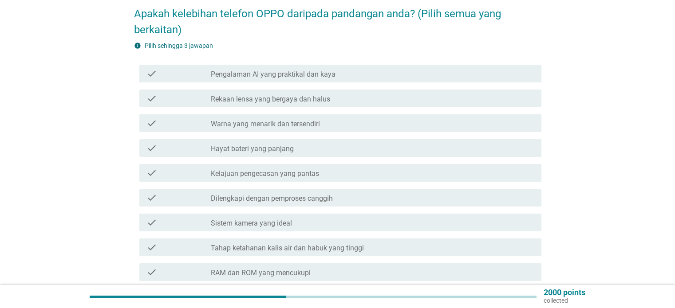
scroll to position [89, 0]
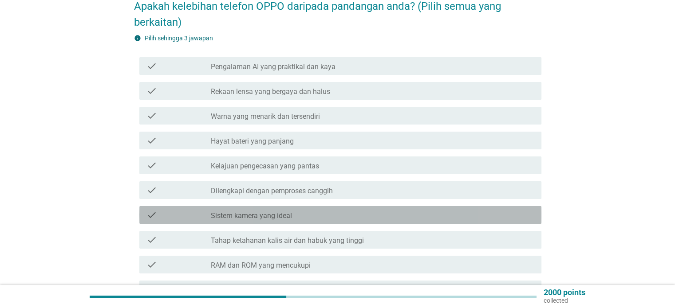
click at [293, 206] on div "check check_box_outline_blank Sistem kamera yang ideal" at bounding box center [340, 215] width 402 height 18
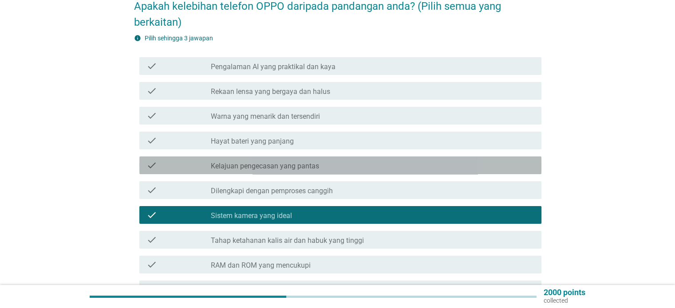
click at [284, 162] on label "Kelajuan pengecasan yang pantas" at bounding box center [265, 166] width 108 height 9
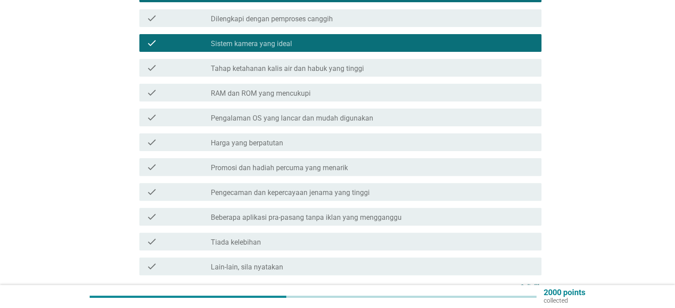
scroll to position [266, 0]
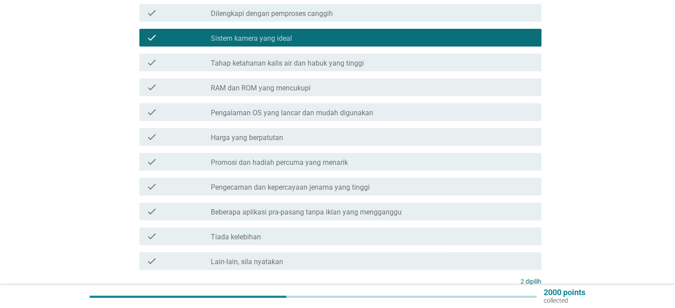
click at [300, 132] on div "check_box_outline_blank Harga yang berpatutan" at bounding box center [372, 137] width 323 height 11
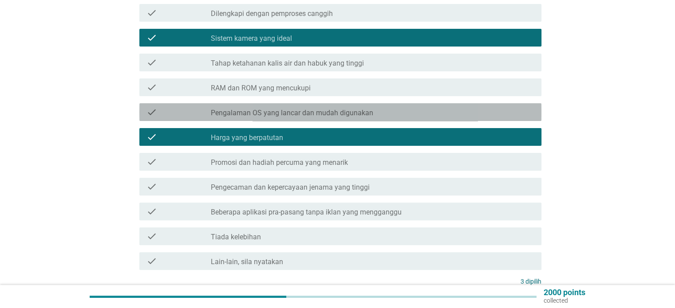
click at [327, 107] on div "check_box_outline_blank Pengalaman OS yang lancar dan mudah digunakan" at bounding box center [372, 112] width 323 height 11
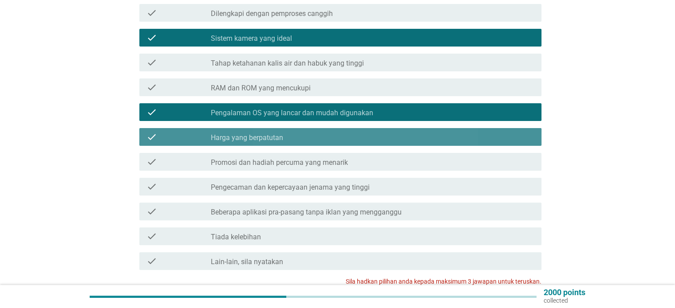
click at [325, 132] on div "check_box_outline_blank Harga yang berpatutan" at bounding box center [372, 137] width 323 height 11
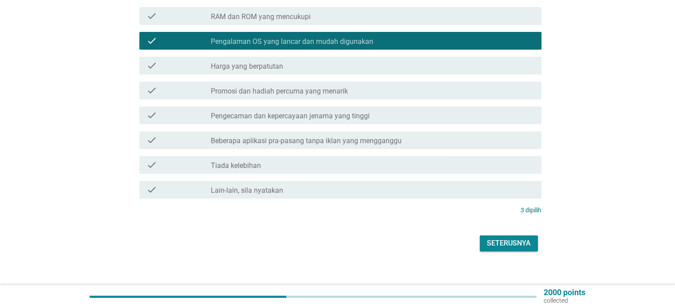
scroll to position [339, 0]
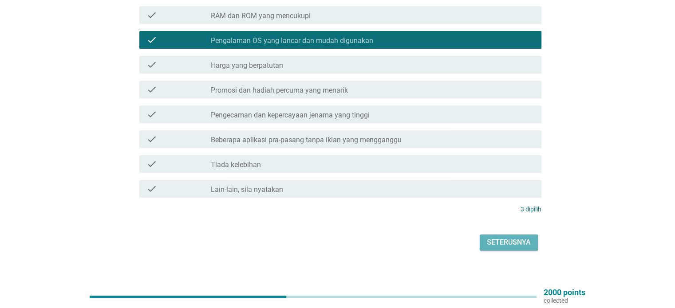
drag, startPoint x: 516, startPoint y: 236, endPoint x: 366, endPoint y: 139, distance: 178.3
click at [516, 237] on div "Seterusnya" at bounding box center [509, 242] width 44 height 11
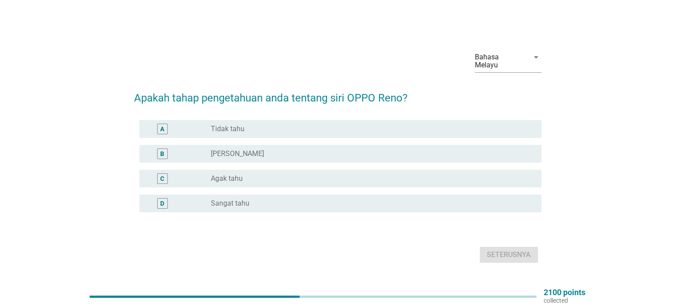
click at [255, 175] on div "radio_button_unchecked Agak tahu" at bounding box center [369, 178] width 316 height 9
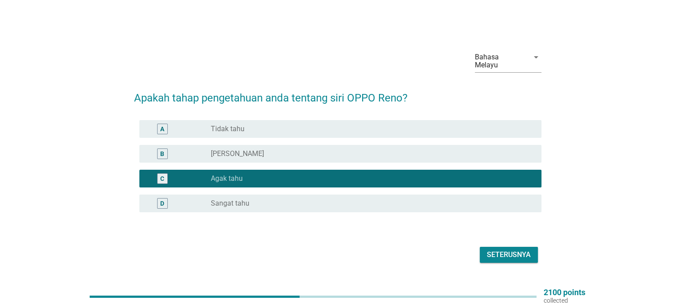
click at [512, 254] on div "Seterusnya" at bounding box center [509, 255] width 44 height 11
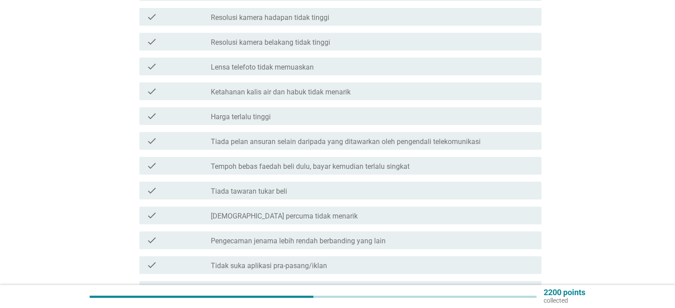
scroll to position [222, 0]
click at [316, 210] on div "check_box_outline_blank Hadiah percuma tidak menarik" at bounding box center [372, 215] width 323 height 11
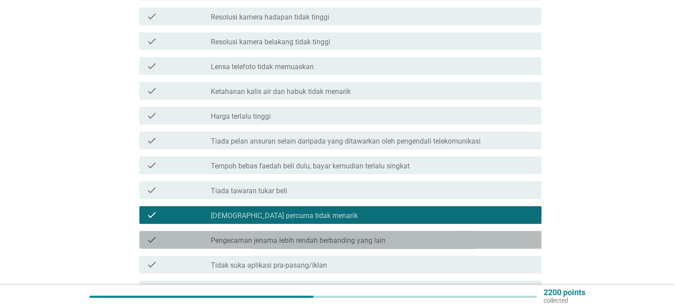
click at [335, 236] on label "Pengecaman jenama lebih rendah berbanding yang lain" at bounding box center [298, 240] width 175 height 9
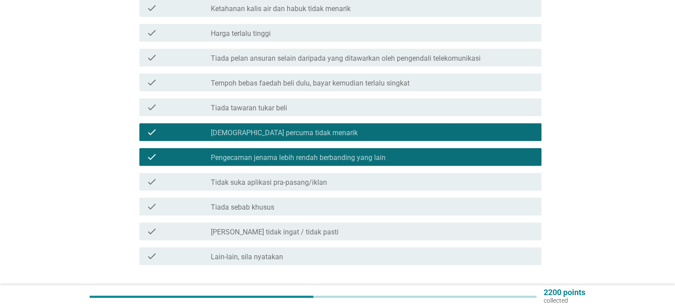
scroll to position [311, 0]
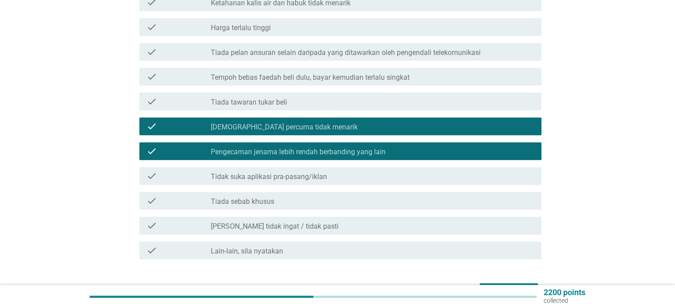
click at [303, 196] on div "check_box_outline_blank Tiada sebab khusus" at bounding box center [372, 201] width 323 height 11
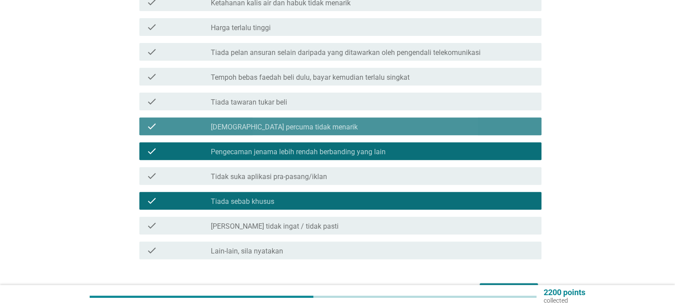
click at [294, 123] on label "[DEMOGRAPHIC_DATA] percuma tidak menarik" at bounding box center [284, 127] width 147 height 9
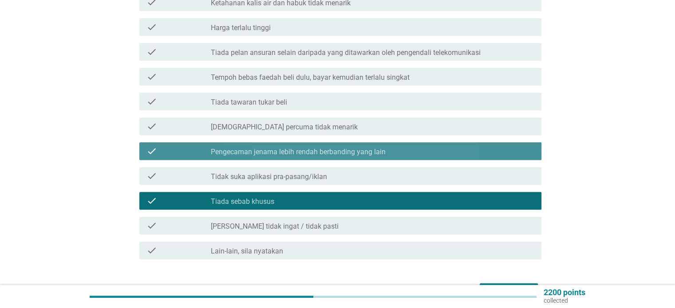
click at [303, 148] on label "Pengecaman jenama lebih rendah berbanding yang lain" at bounding box center [298, 152] width 175 height 9
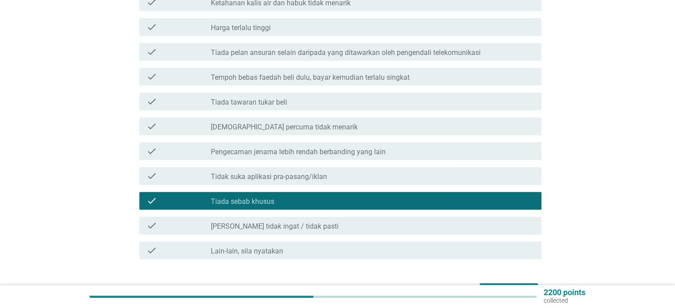
click at [270, 222] on label "[PERSON_NAME] tidak ingat / tidak pasti" at bounding box center [275, 226] width 128 height 9
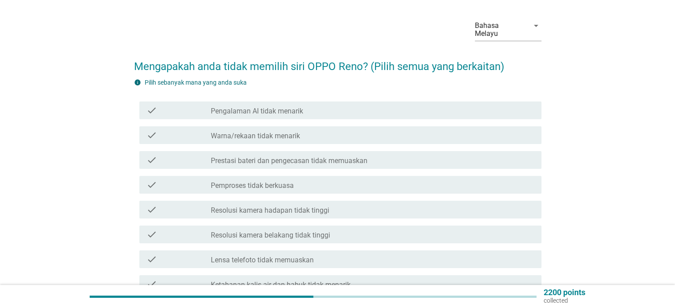
scroll to position [44, 0]
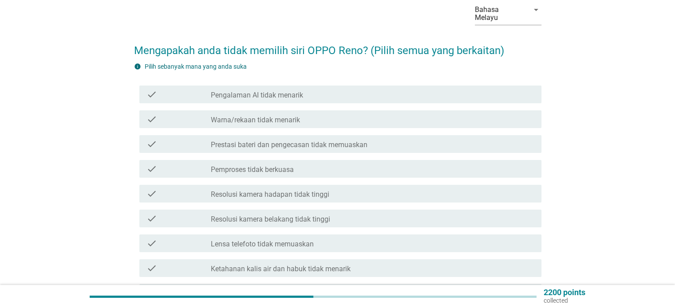
click at [302, 190] on label "Resolusi kamera hadapan tidak tinggi" at bounding box center [270, 194] width 118 height 9
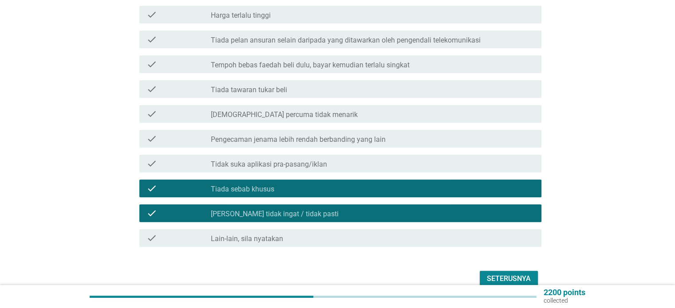
scroll to position [359, 0]
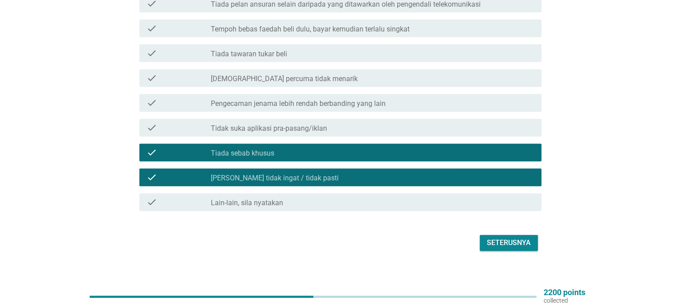
click at [521, 241] on button "Seterusnya" at bounding box center [509, 243] width 58 height 16
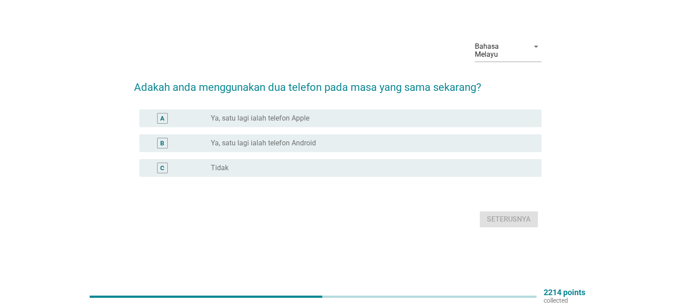
scroll to position [0, 0]
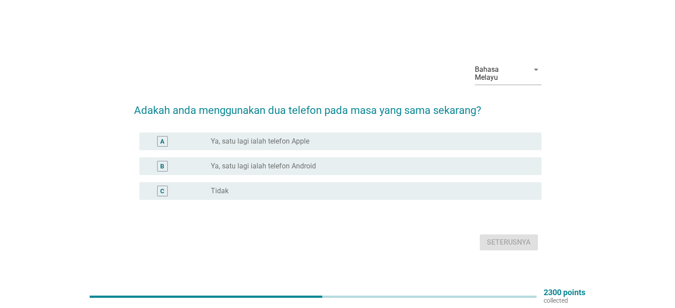
click at [272, 140] on label "Ya, satu lagi ialah telefon Apple" at bounding box center [260, 141] width 99 height 9
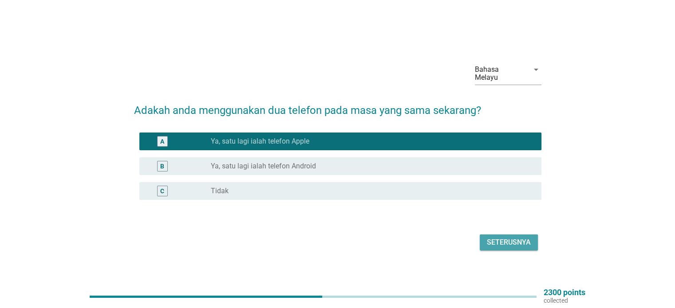
click at [524, 238] on div "Seterusnya" at bounding box center [509, 242] width 44 height 11
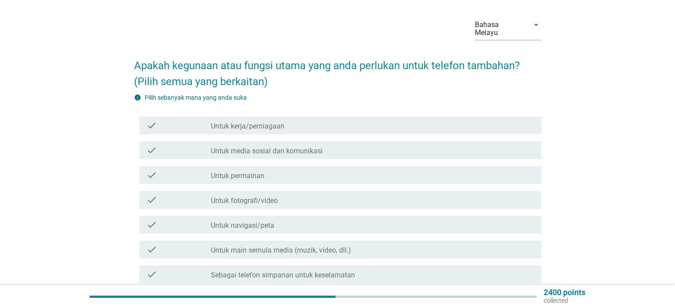
scroll to position [44, 0]
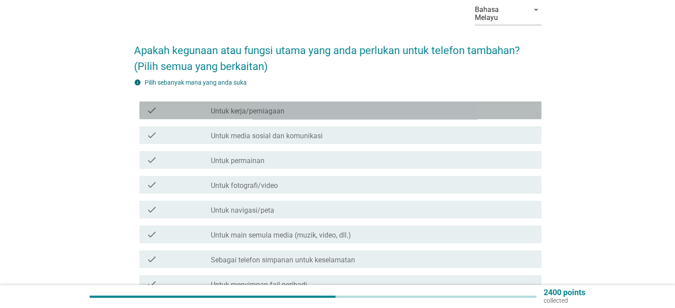
click at [255, 107] on label "Untuk kerja/perniagaan" at bounding box center [248, 111] width 74 height 9
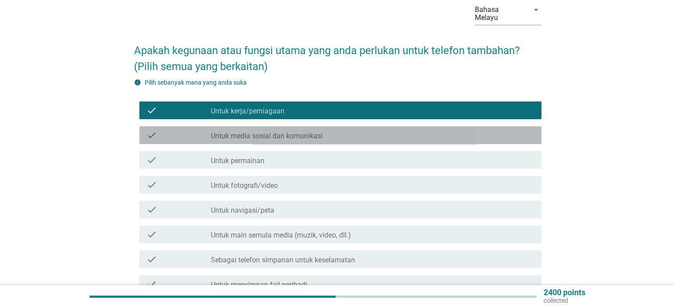
click at [263, 132] on label "Untuk media sosial dan komunikasi" at bounding box center [267, 136] width 112 height 9
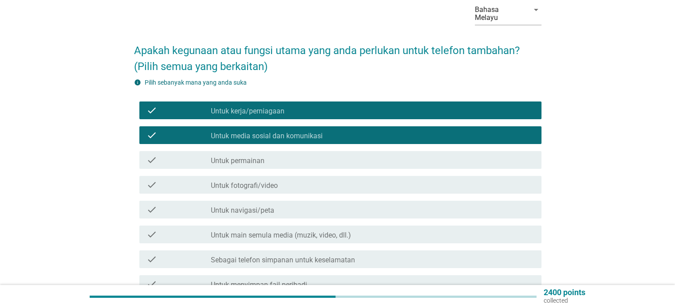
click at [280, 181] on div "check_box_outline_blank Untuk fotografi/video" at bounding box center [372, 185] width 323 height 11
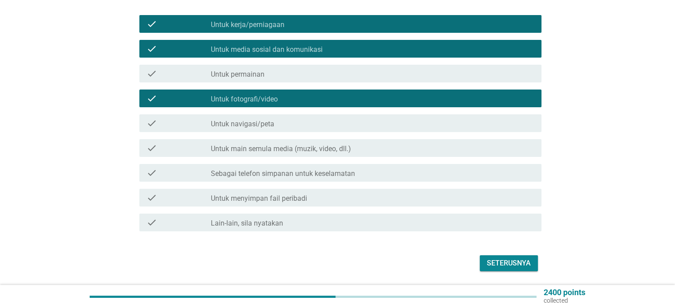
scroll to position [133, 0]
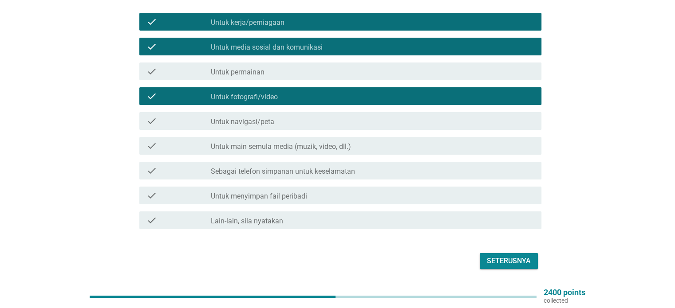
click at [282, 147] on div "check check_box_outline_blank Untuk main semula media (muzik, video, dll.)" at bounding box center [337, 146] width 407 height 25
click at [283, 142] on label "Untuk main semula media (muzik, video, dll.)" at bounding box center [281, 146] width 140 height 9
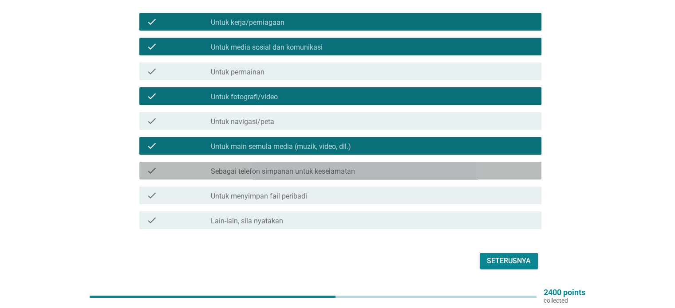
click at [293, 167] on label "Sebagai telefon simpanan untuk keselamatan" at bounding box center [283, 171] width 144 height 9
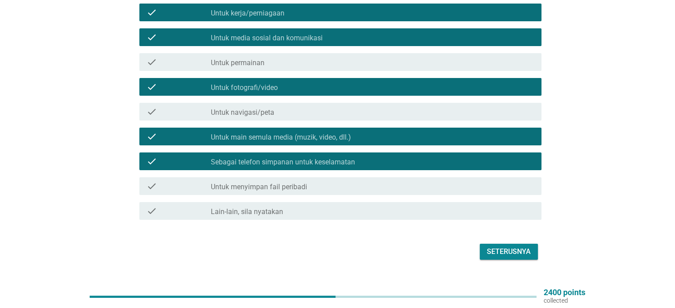
scroll to position [151, 0]
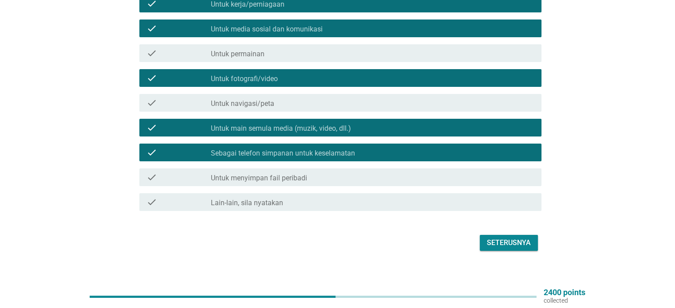
click at [296, 174] on label "Untuk menyimpan fail peribadi" at bounding box center [259, 178] width 96 height 9
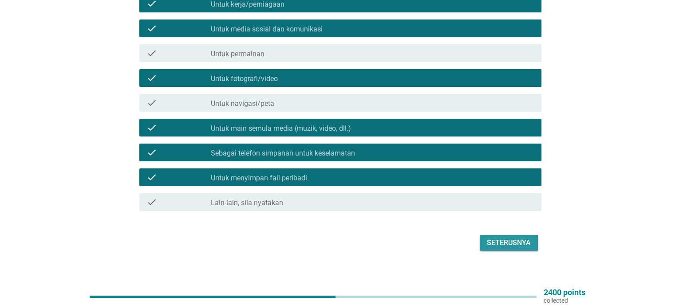
click at [497, 238] on div "Seterusnya" at bounding box center [509, 243] width 44 height 11
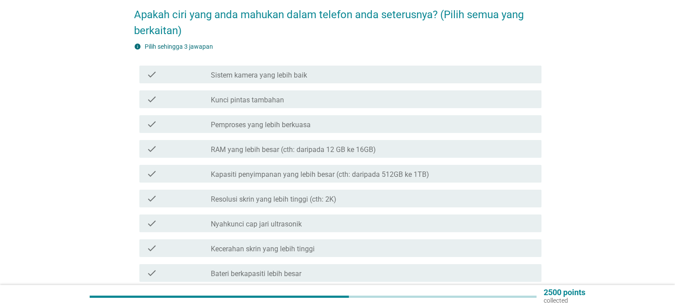
scroll to position [133, 0]
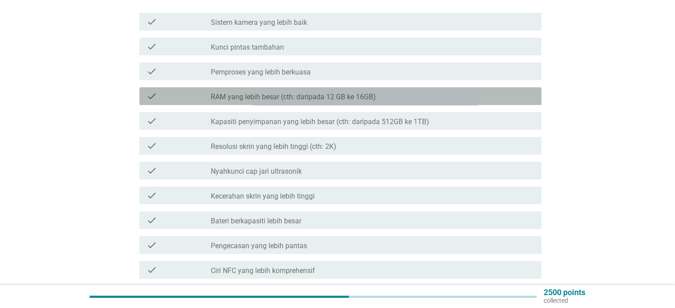
click at [321, 93] on label "RAM yang lebih besar (cth: daripada 12 GB ke 16GB)" at bounding box center [293, 97] width 165 height 9
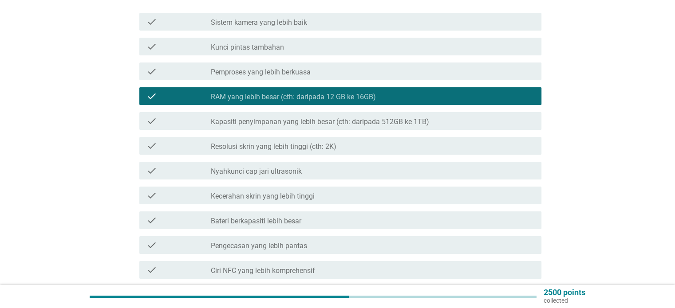
click at [324, 94] on div "check check_box RAM yang lebih besar (cth: daripada 12 GB ke 16GB)" at bounding box center [340, 96] width 402 height 18
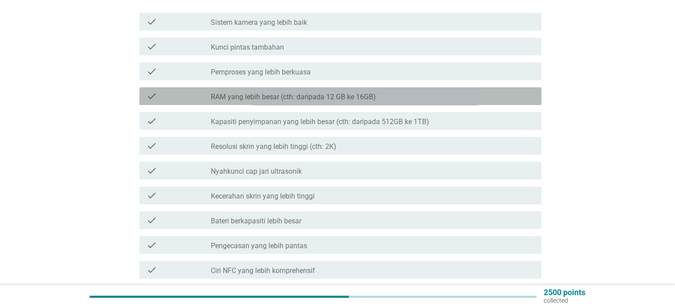
click at [336, 93] on label "RAM yang lebih besar (cth: daripada 12 GB ke 16GB)" at bounding box center [293, 97] width 165 height 9
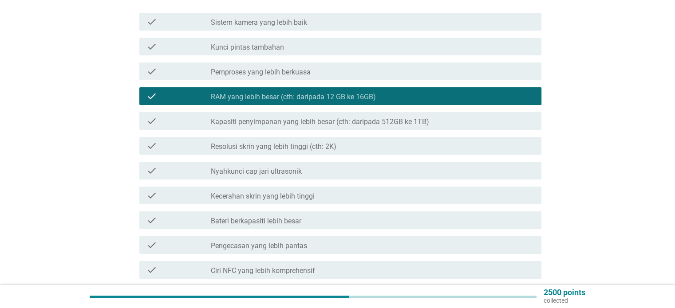
click at [348, 118] on label "Kapasiti penyimpanan yang lebih besar (cth: daripada 512GB ke 1TB)" at bounding box center [320, 122] width 218 height 9
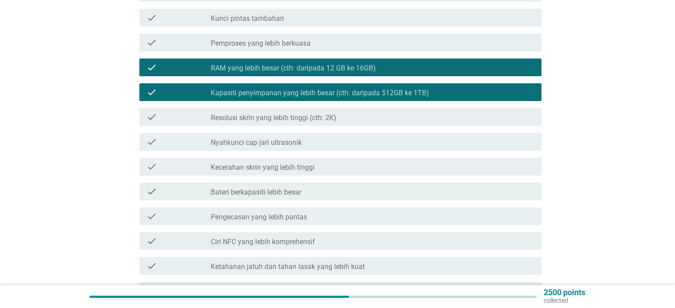
scroll to position [177, 0]
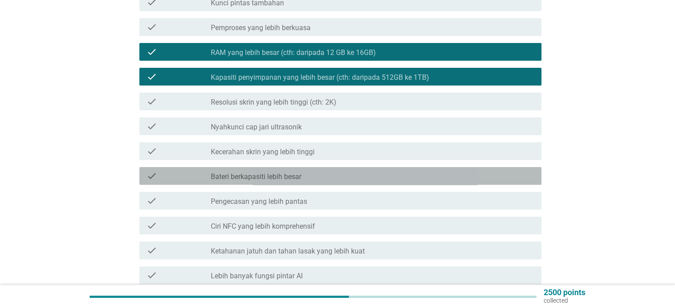
click at [320, 167] on div "check check_box_outline_blank Bateri berkapasiti lebih besar" at bounding box center [340, 176] width 402 height 18
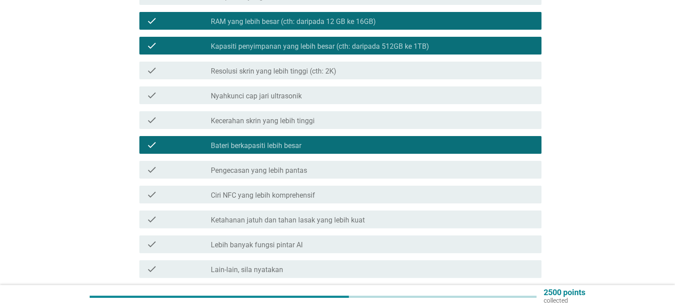
scroll to position [222, 0]
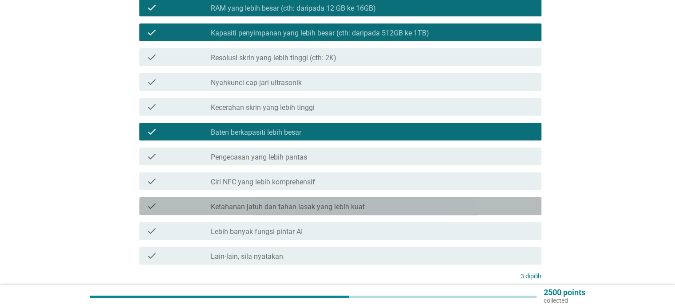
click at [335, 203] on label "Ketahanan jatuh dan tahan lasak yang lebih kuat" at bounding box center [288, 207] width 154 height 9
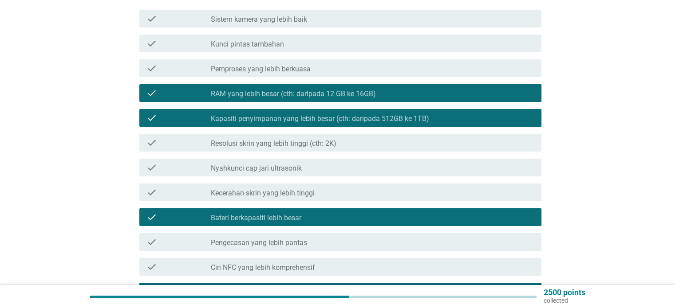
scroll to position [133, 0]
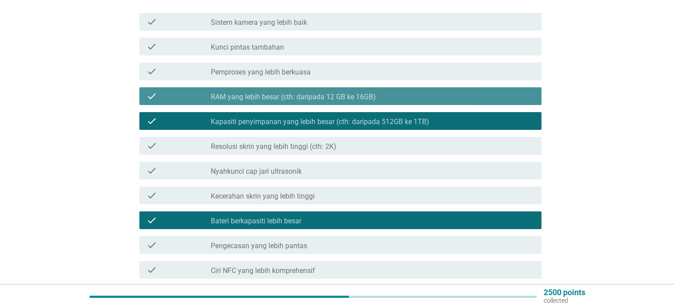
click at [360, 93] on label "RAM yang lebih besar (cth: daripada 12 GB ke 16GB)" at bounding box center [293, 97] width 165 height 9
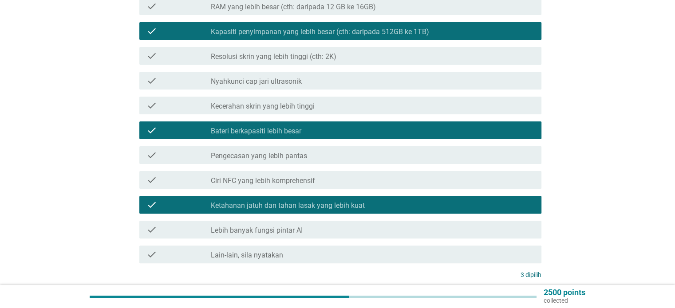
scroll to position [289, 0]
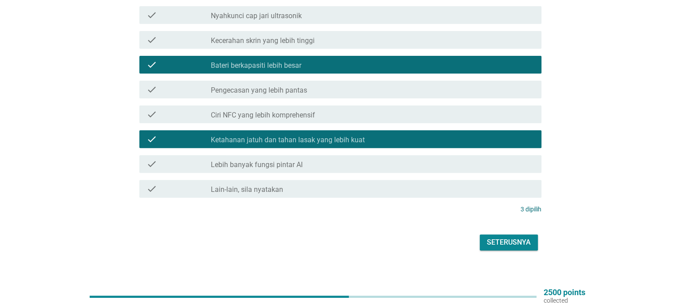
click at [342, 159] on div "check_box_outline_blank Lebih banyak fungsi pintar AI" at bounding box center [372, 164] width 323 height 11
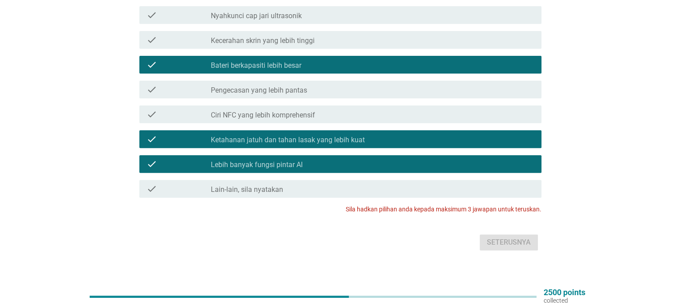
click at [280, 61] on label "Bateri berkapasiti lebih besar" at bounding box center [256, 65] width 91 height 9
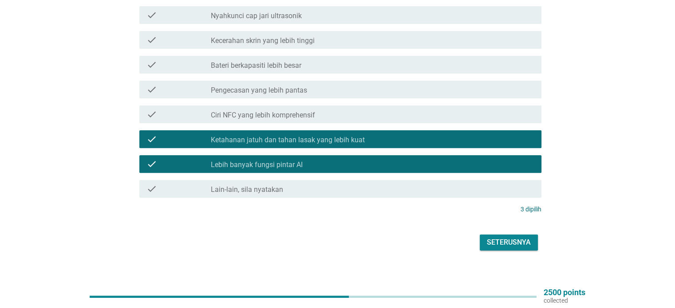
click at [531, 235] on button "Seterusnya" at bounding box center [509, 243] width 58 height 16
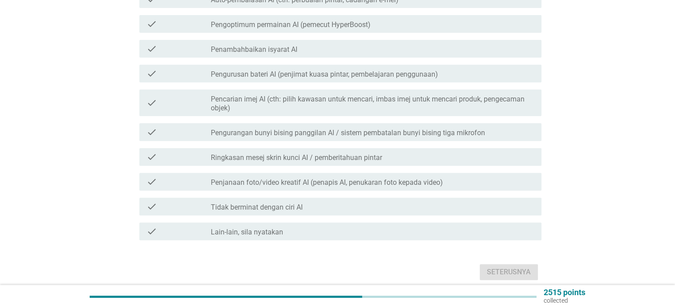
scroll to position [0, 0]
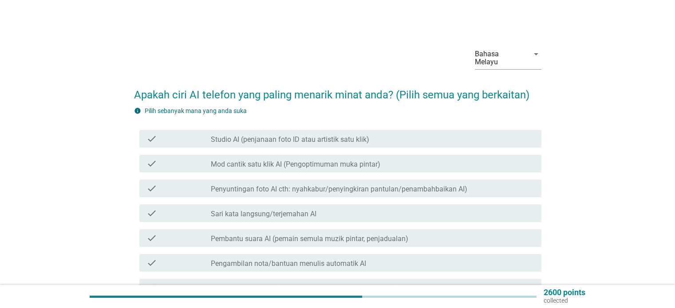
click at [324, 135] on label "Studio AI (penjanaan foto ID atau artistik satu klik)" at bounding box center [290, 139] width 158 height 9
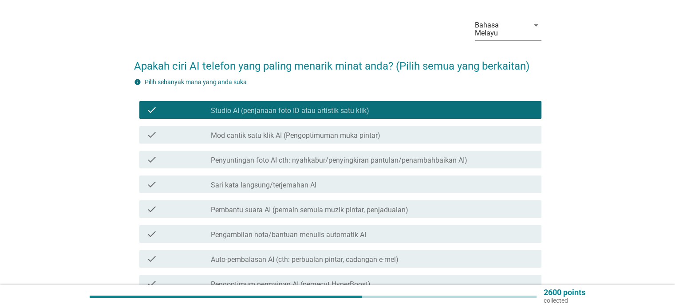
scroll to position [44, 0]
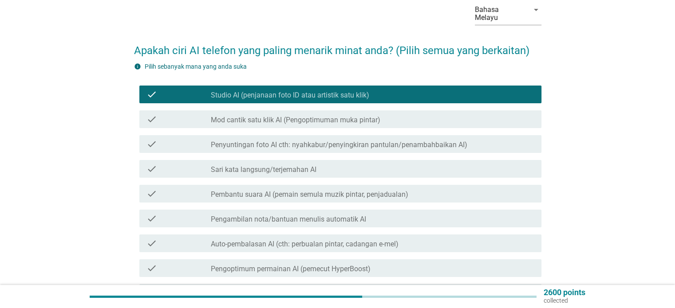
click at [323, 116] on label "Mod cantik satu klik AI (Pengoptimuman muka pintar)" at bounding box center [295, 120] width 169 height 9
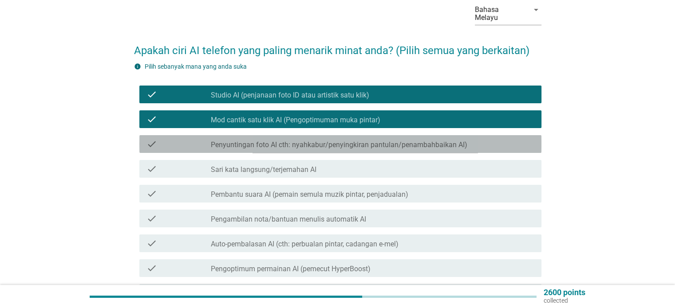
click at [327, 141] on label "Penyuntingan foto AI cth: nyahkabur/penyingkiran pantulan/penambahbaikan AI)" at bounding box center [339, 145] width 256 height 9
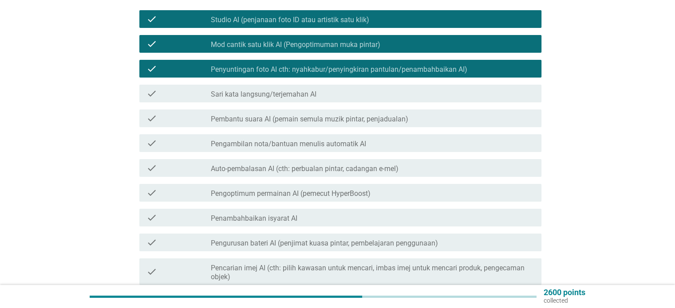
scroll to position [133, 0]
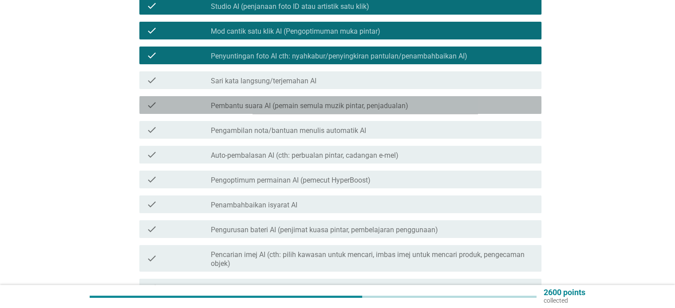
click at [304, 102] on label "Pembantu suara AI (pemain semula muzik pintar, penjadualan)" at bounding box center [309, 106] width 197 height 9
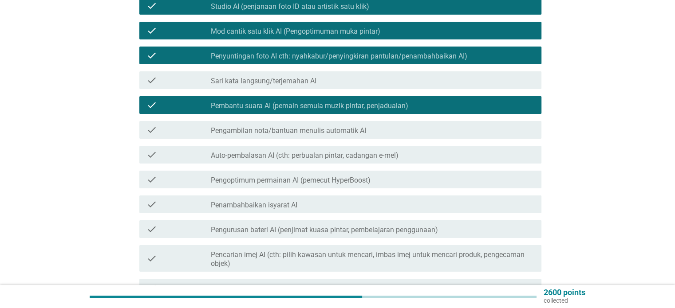
click at [314, 152] on div "check check_box_outline_blank Auto-pembalasan AI (cth: perbualan pintar, cadang…" at bounding box center [340, 155] width 402 height 18
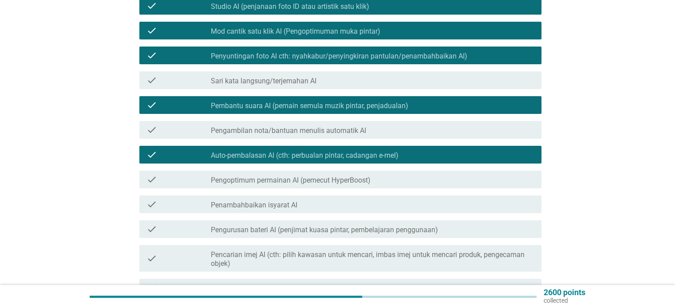
click at [309, 126] on label "Pengambilan nota/bantuan menulis automatik AI" at bounding box center [288, 130] width 155 height 9
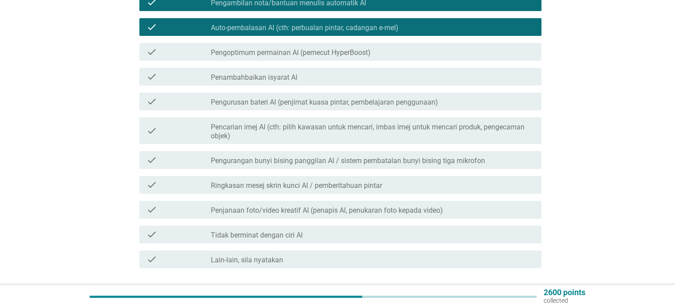
scroll to position [266, 0]
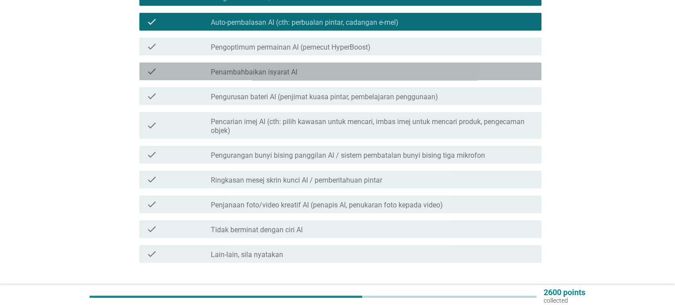
click at [307, 66] on div "check_box_outline_blank Penambahbaikan isyarat AI" at bounding box center [372, 71] width 323 height 11
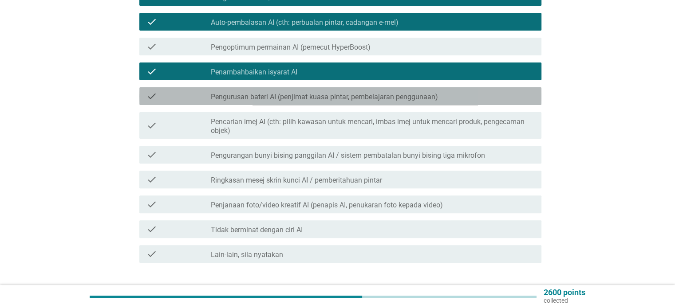
click at [308, 93] on label "Pengurusan bateri AI (penjimat kuasa pintar, pembelajaran penggunaan)" at bounding box center [324, 97] width 227 height 9
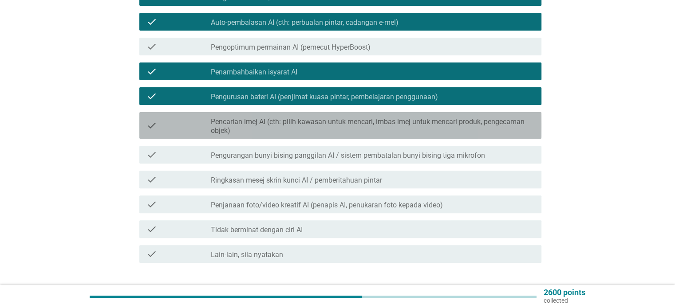
click at [309, 116] on div "check_box_outline_blank Pencarian imej AI (cth: pilih kawasan untuk mencari, im…" at bounding box center [372, 126] width 323 height 20
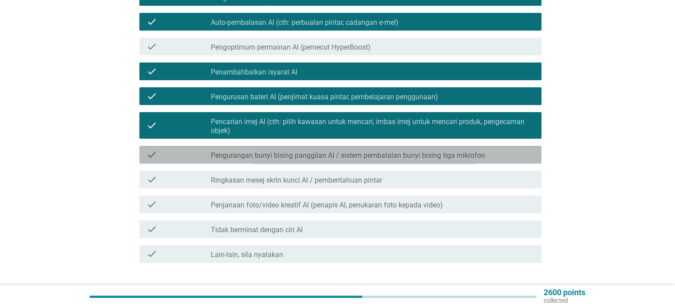
drag, startPoint x: 311, startPoint y: 145, endPoint x: 311, endPoint y: 157, distance: 12.0
click at [311, 151] on label "Pengurangan bunyi bising panggilan AI / sistem pembatalan bunyi bising tiga mik…" at bounding box center [348, 155] width 274 height 9
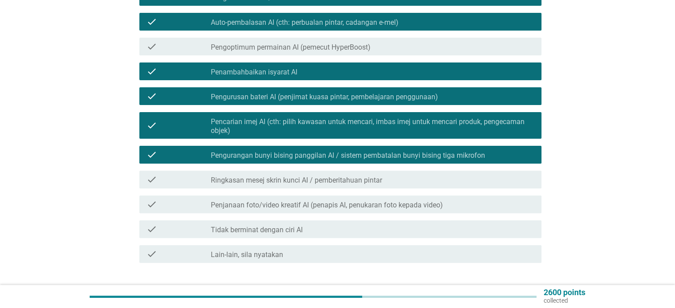
click at [310, 176] on label "Ringkasan mesej skrin kunci AI / pemberitahuan pintar" at bounding box center [296, 180] width 171 height 9
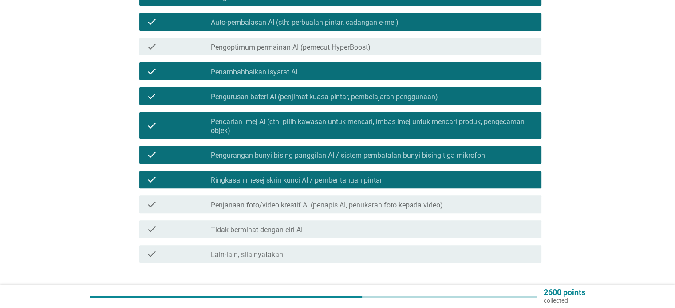
click at [307, 201] on label "Penjanaan foto/video kreatif AI (penapis AI, penukaran foto kepada video)" at bounding box center [327, 205] width 232 height 9
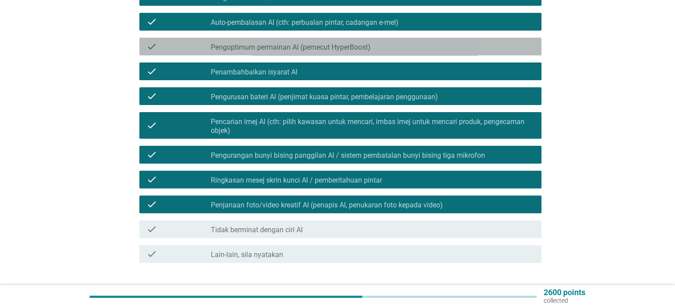
click at [266, 44] on div "check check_box_outline_blank Pengoptimum permainan AI (pemecut HyperBoost)" at bounding box center [340, 47] width 402 height 18
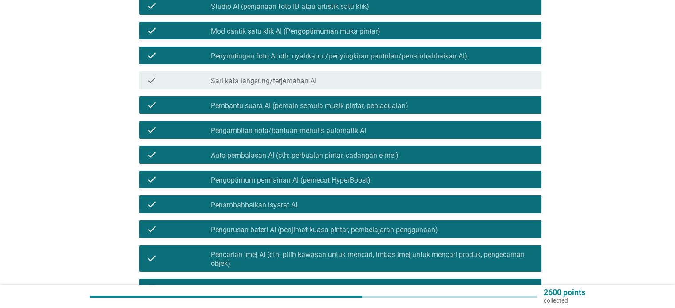
click at [277, 77] on label "Sari kata langsung/terjemahan AI" at bounding box center [264, 81] width 106 height 9
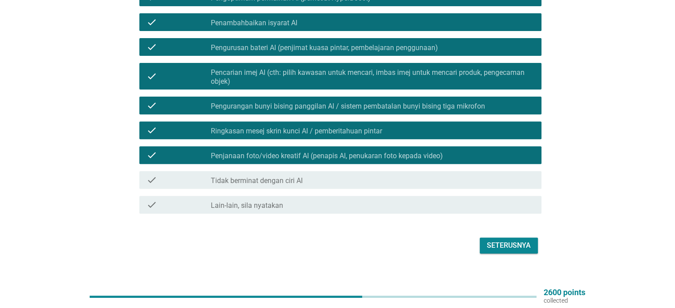
scroll to position [318, 0]
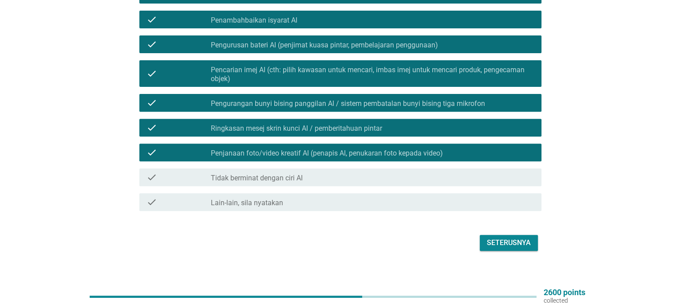
click at [498, 223] on form "Apakah ciri AI telefon yang paling menarik minat anda? (Pilih semua yang berkai…" at bounding box center [337, 7] width 407 height 494
click at [499, 238] on div "Seterusnya" at bounding box center [509, 243] width 44 height 11
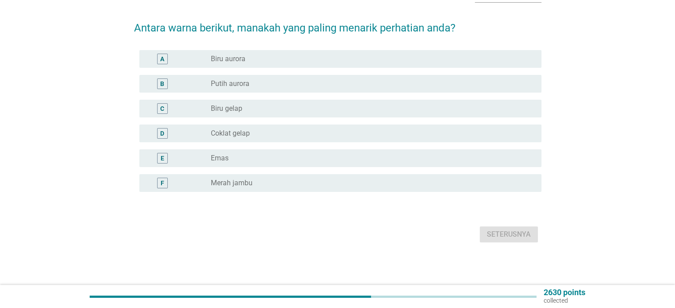
scroll to position [0, 0]
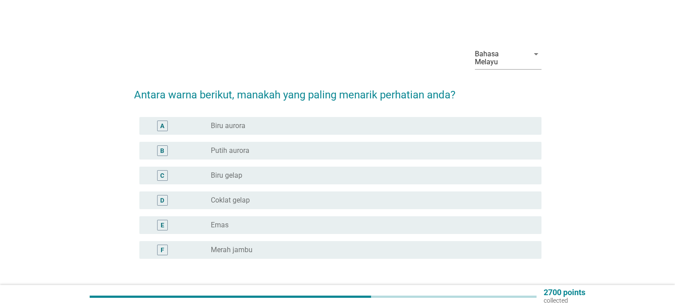
click at [237, 142] on div "B radio_button_unchecked Putih aurora" at bounding box center [340, 151] width 402 height 18
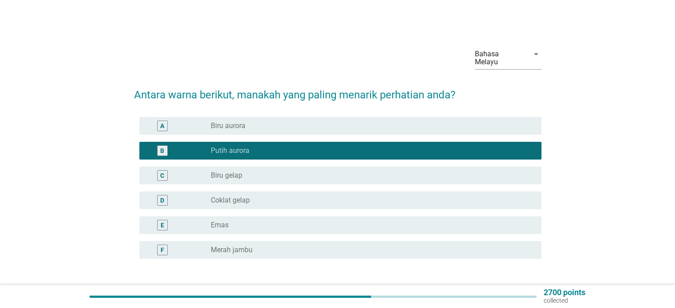
click at [266, 241] on div "F radio_button_unchecked Merah jambu" at bounding box center [340, 250] width 402 height 18
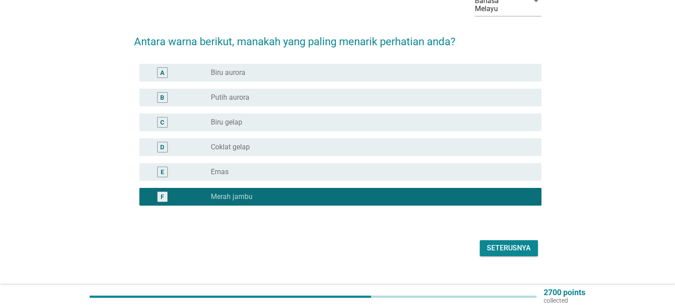
scroll to position [59, 0]
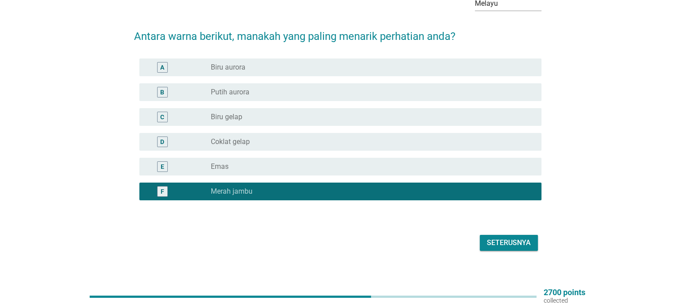
click at [497, 238] on div "Seterusnya" at bounding box center [509, 243] width 44 height 11
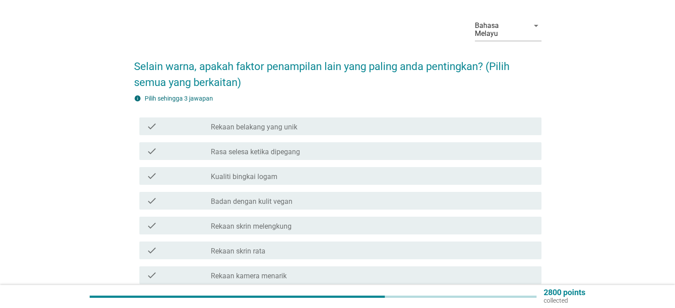
scroll to position [44, 0]
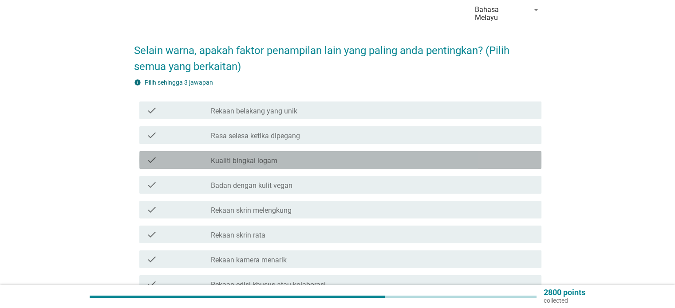
click at [309, 155] on div "check_box_outline_blank Kualiti bingkai logam" at bounding box center [372, 160] width 323 height 11
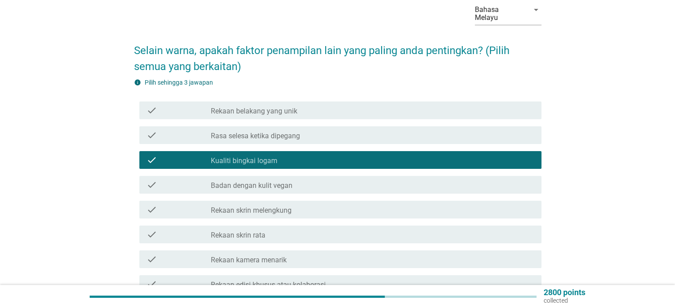
click at [303, 176] on div "check check_box_outline_blank Badan dengan kulit vegan" at bounding box center [340, 185] width 402 height 18
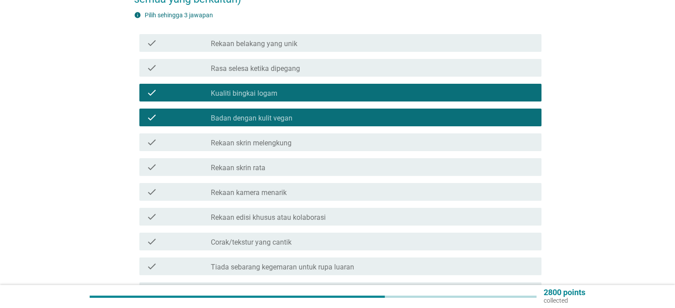
scroll to position [133, 0]
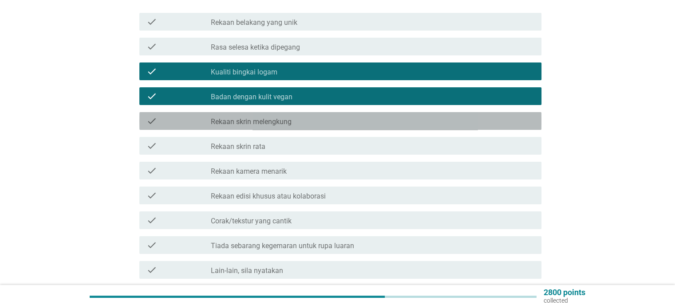
click at [298, 116] on div "check_box_outline_blank Rekaan skrin melengkung" at bounding box center [372, 121] width 323 height 11
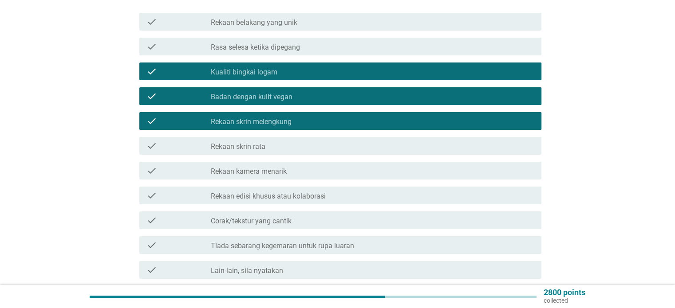
click at [307, 87] on div "check check_box_outline_blank Badan dengan kulit vegan" at bounding box center [340, 96] width 402 height 18
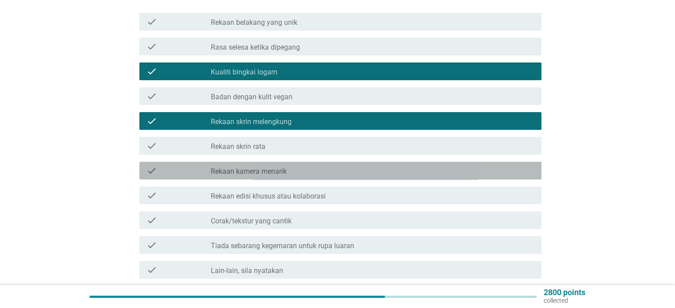
click at [318, 165] on div "check_box_outline_blank Rekaan kamera menarik" at bounding box center [372, 170] width 323 height 11
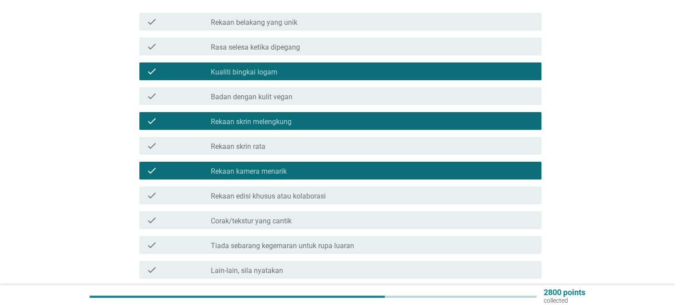
click at [290, 66] on div "check_box_outline_blank Kualiti bingkai logam" at bounding box center [372, 71] width 323 height 11
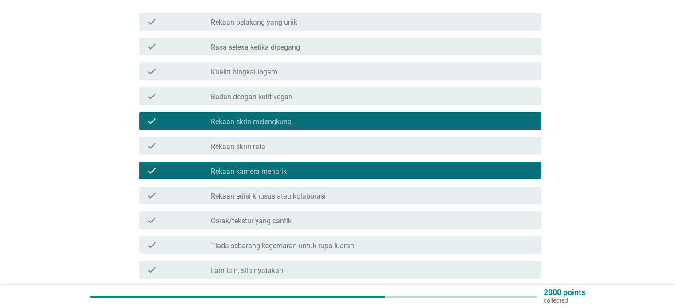
click at [327, 190] on div "check_box_outline_blank Rekaan edisi khusus atau kolaborasi" at bounding box center [372, 195] width 323 height 11
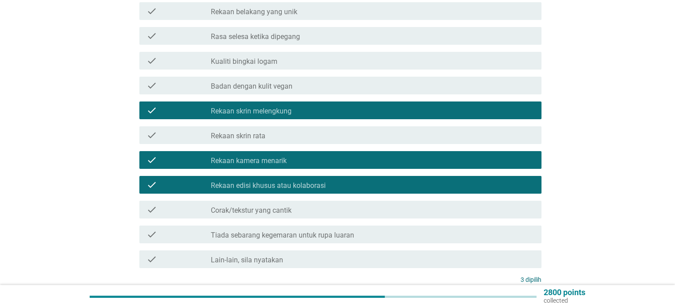
scroll to position [214, 0]
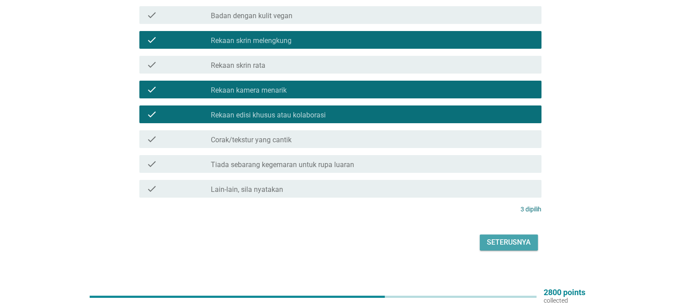
click at [511, 237] on div "Seterusnya" at bounding box center [509, 242] width 44 height 11
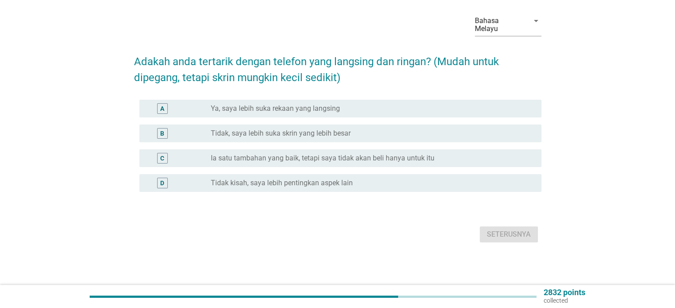
scroll to position [0, 0]
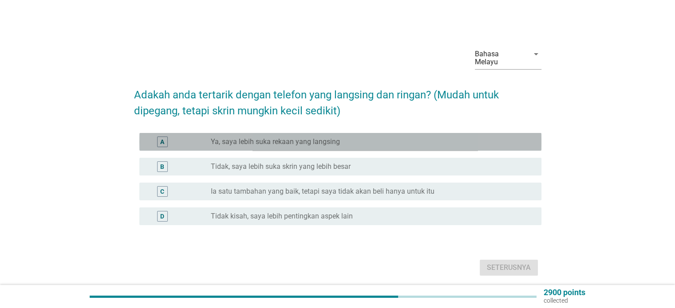
click at [281, 138] on label "Ya, saya lebih suka rekaan yang langsing" at bounding box center [275, 142] width 129 height 9
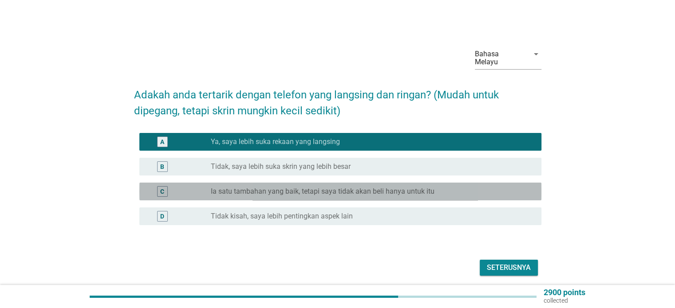
click at [338, 187] on label "Ia satu tambahan yang baik, tetapi saya tidak akan beli hanya untuk itu" at bounding box center [323, 191] width 224 height 9
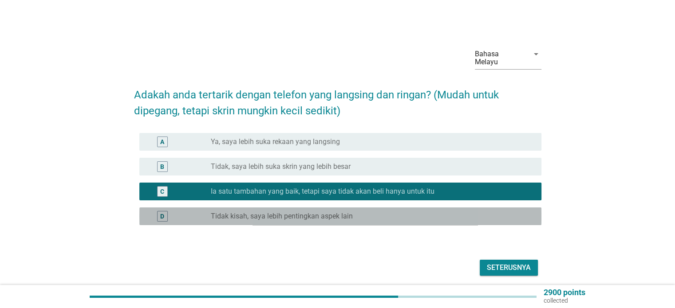
click at [389, 211] on div "radio_button_unchecked Tidak kisah, saya lebih pentingkan aspek lain" at bounding box center [372, 216] width 323 height 11
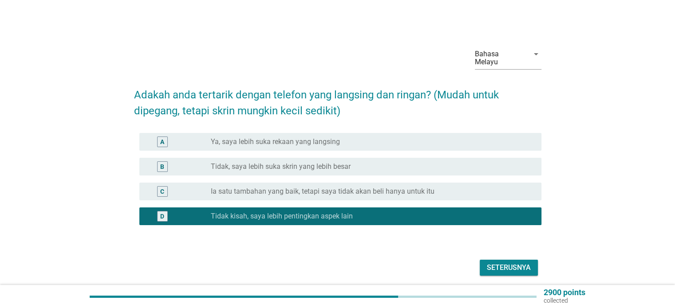
click at [497, 263] on div "Seterusnya" at bounding box center [509, 268] width 44 height 11
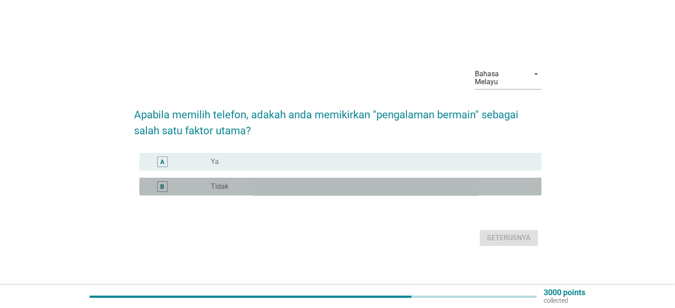
click at [323, 182] on div "radio_button_unchecked Tidak" at bounding box center [369, 186] width 316 height 9
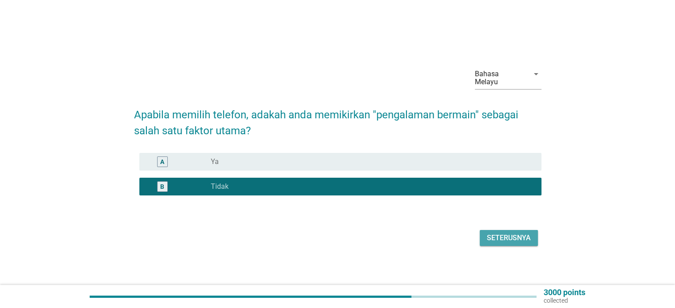
click at [511, 239] on div "Seterusnya" at bounding box center [509, 238] width 44 height 11
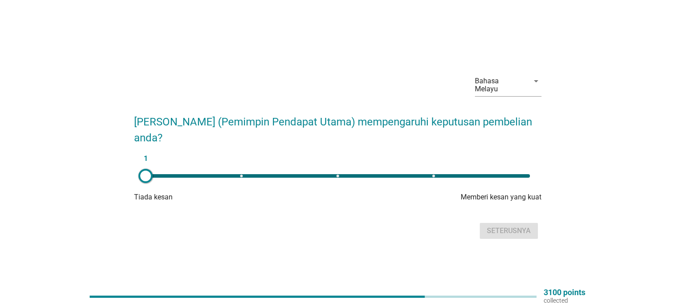
click at [489, 174] on div "1" at bounding box center [338, 176] width 384 height 4
click at [437, 174] on div "5" at bounding box center [338, 176] width 384 height 4
type input "4"
click at [511, 226] on div "Seterusnya" at bounding box center [509, 231] width 44 height 11
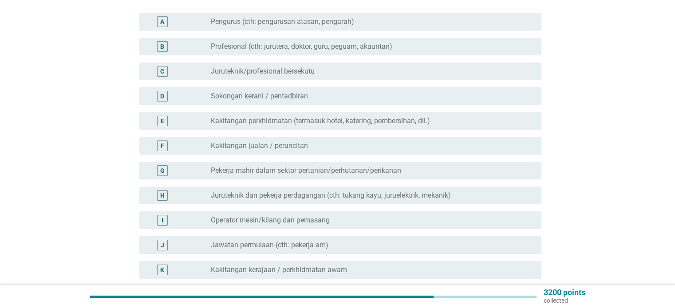
scroll to position [89, 0]
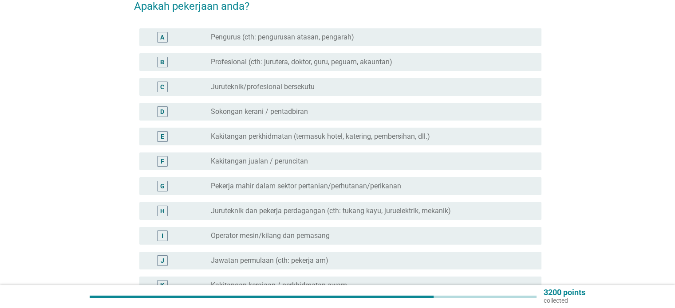
click at [353, 59] on div "radio_button_unchecked Profesional (cth: jurutera, doktor, guru, peguam, akaunt…" at bounding box center [372, 62] width 323 height 11
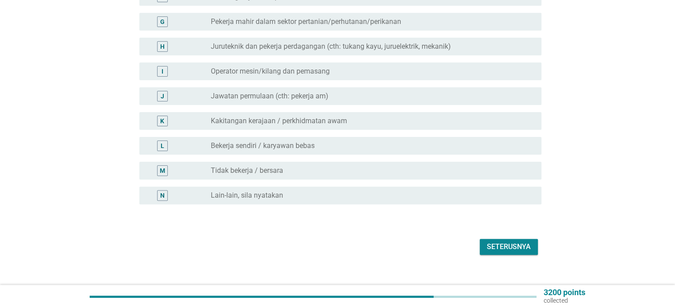
scroll to position [257, 0]
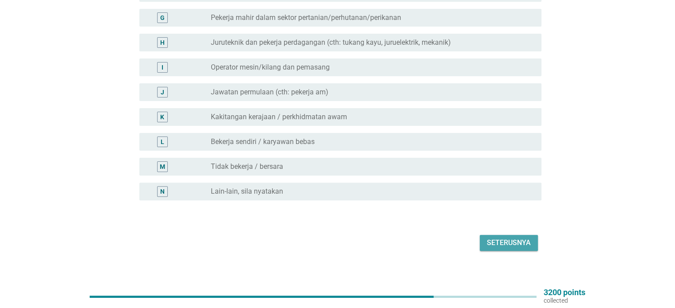
click at [510, 238] on div "Seterusnya" at bounding box center [509, 243] width 44 height 11
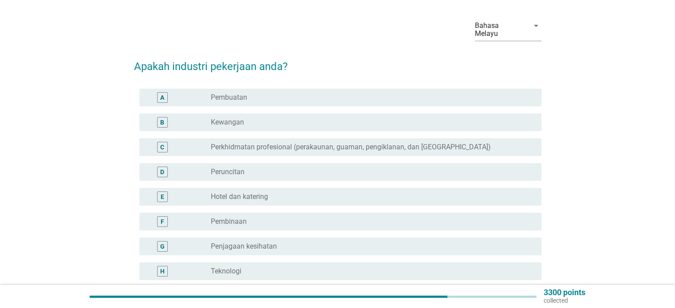
scroll to position [89, 0]
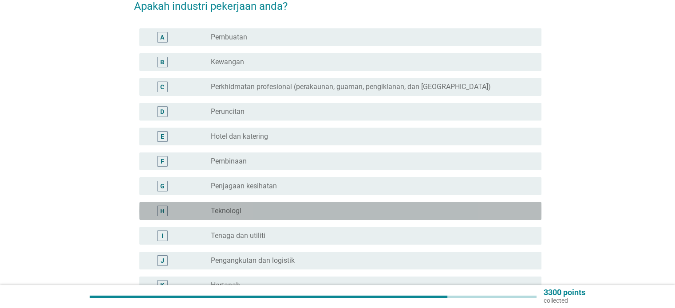
click at [310, 207] on div "radio_button_unchecked Teknologi" at bounding box center [369, 211] width 316 height 9
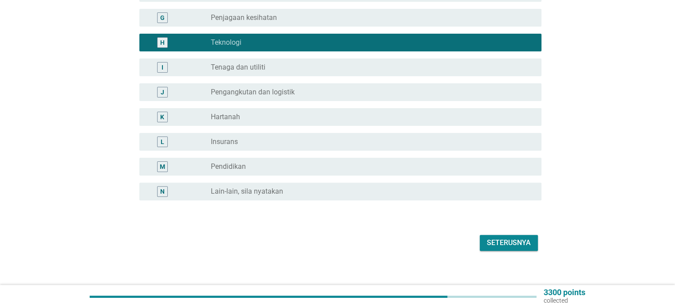
scroll to position [257, 0]
click at [532, 235] on button "Seterusnya" at bounding box center [509, 243] width 58 height 16
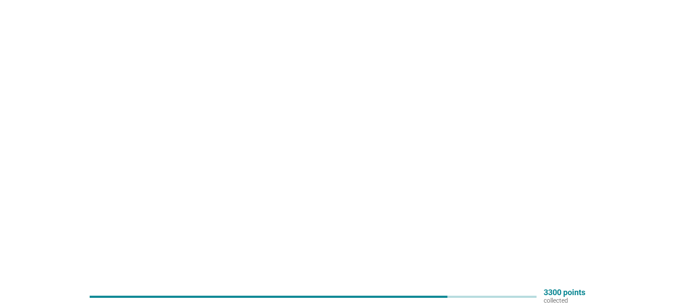
scroll to position [0, 0]
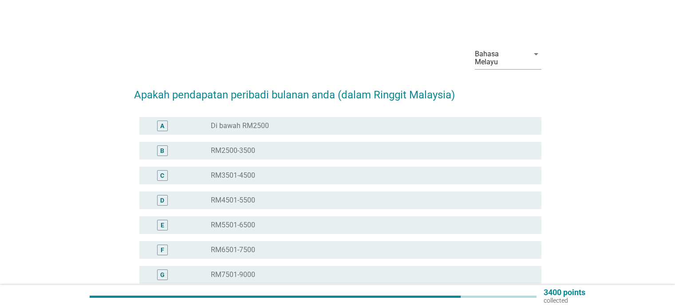
click at [279, 221] on div "radio_button_unchecked RM5501-6500" at bounding box center [369, 225] width 316 height 9
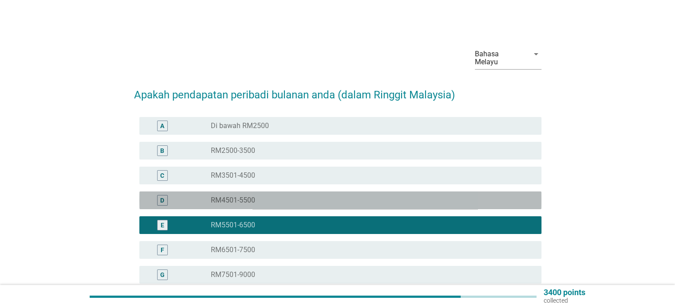
click at [350, 196] on div "radio_button_unchecked RM4501-5500" at bounding box center [369, 200] width 316 height 9
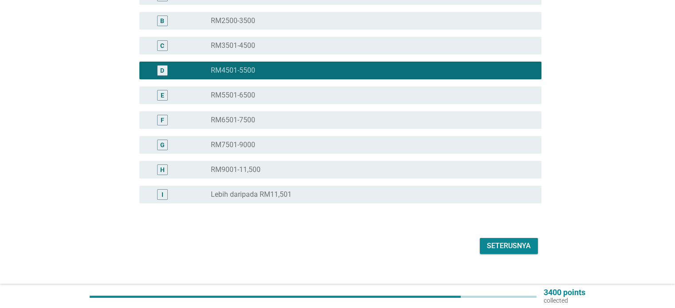
scroll to position [133, 0]
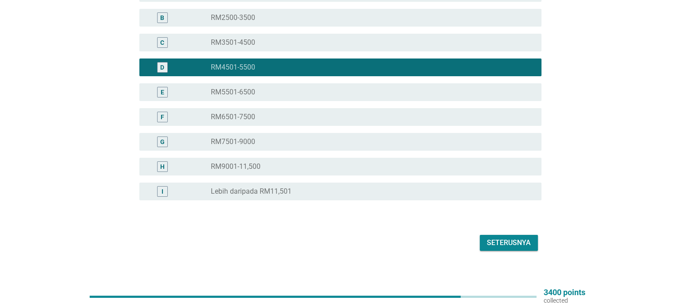
click at [522, 235] on button "Seterusnya" at bounding box center [509, 243] width 58 height 16
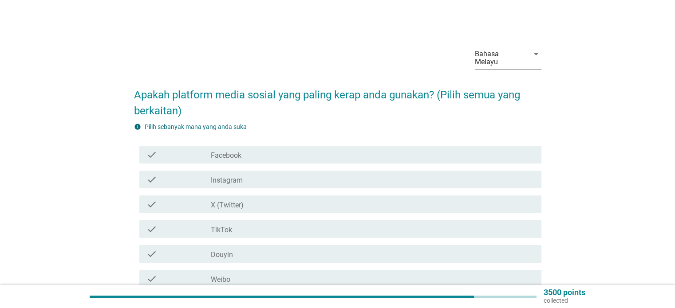
click at [269, 224] on div "check_box_outline_blank TikTok" at bounding box center [372, 229] width 323 height 11
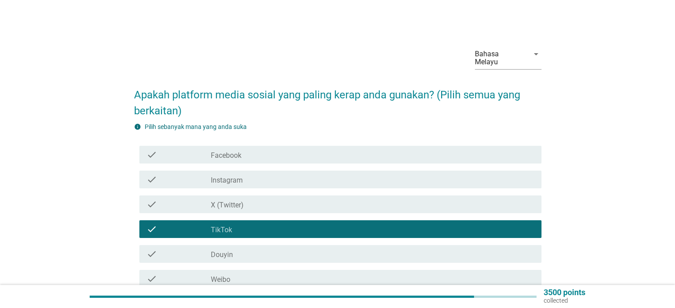
click at [259, 150] on div "check_box_outline_blank Facebook" at bounding box center [372, 155] width 323 height 11
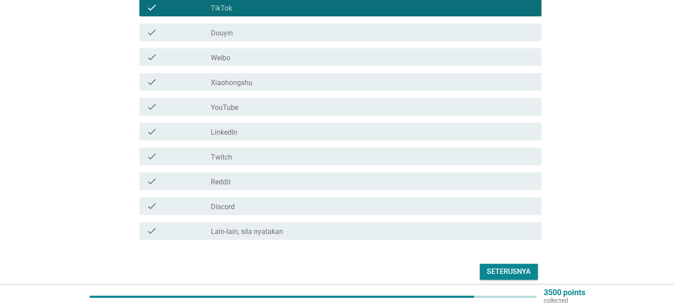
scroll to position [44, 0]
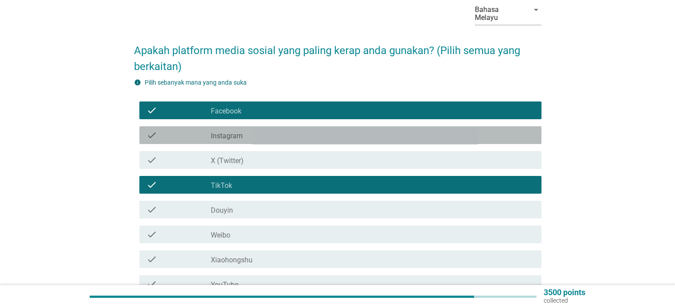
click at [287, 130] on div "check_box_outline_blank Instagram" at bounding box center [372, 135] width 323 height 11
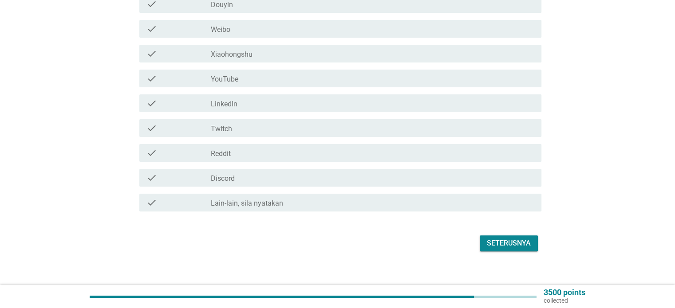
scroll to position [251, 0]
click at [500, 238] on div "Seterusnya" at bounding box center [509, 243] width 44 height 11
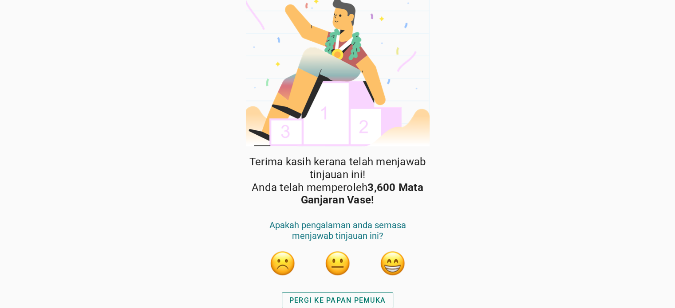
scroll to position [12, 0]
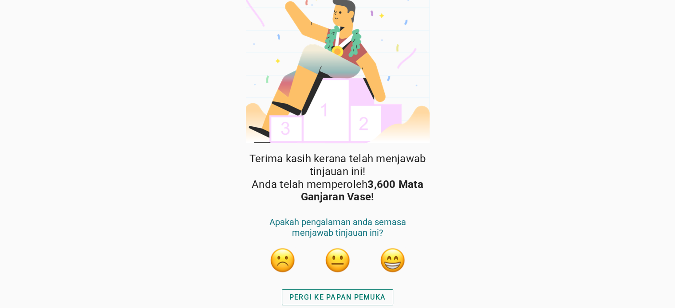
click at [375, 293] on div "PERGI KE PAPAN PEMUKA" at bounding box center [337, 297] width 96 height 11
